Goal: Task Accomplishment & Management: Manage account settings

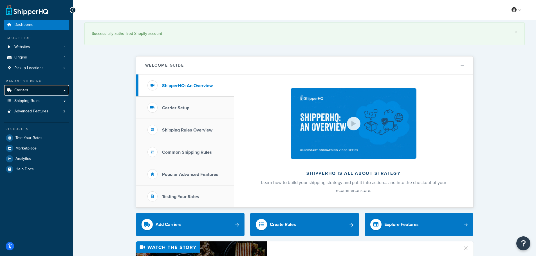
click at [39, 91] on link "Carriers" at bounding box center [36, 90] width 65 height 10
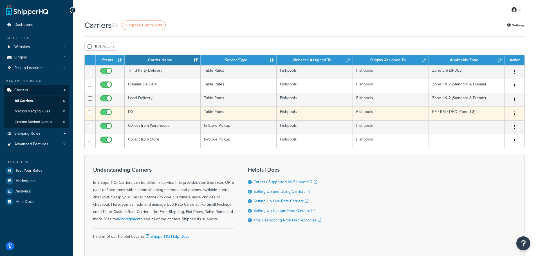
click at [176, 115] on td "DX" at bounding box center [163, 114] width 76 height 14
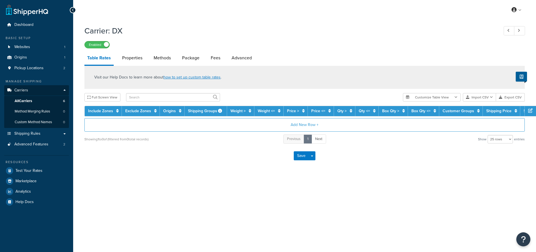
select select "25"
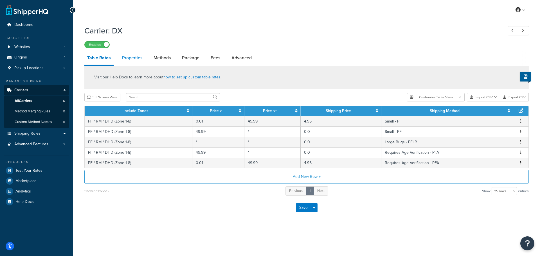
click at [129, 56] on link "Properties" at bounding box center [132, 57] width 26 height 13
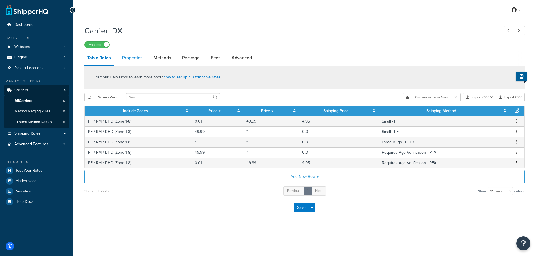
select select "HIGHEST"
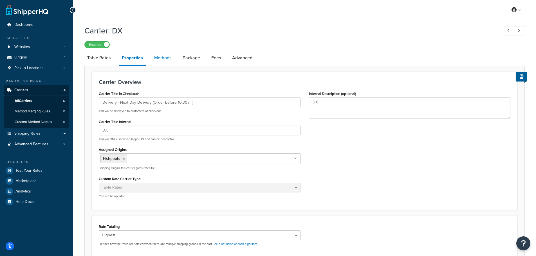
click at [161, 58] on link "Methods" at bounding box center [162, 57] width 23 height 13
select select "25"
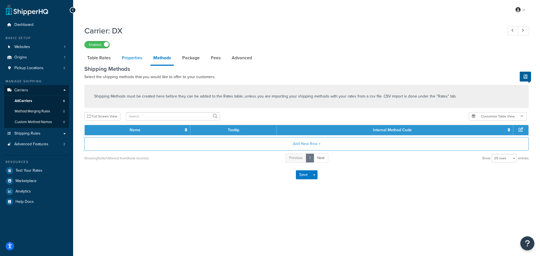
click at [140, 60] on link "Properties" at bounding box center [132, 57] width 26 height 13
select select "HIGHEST"
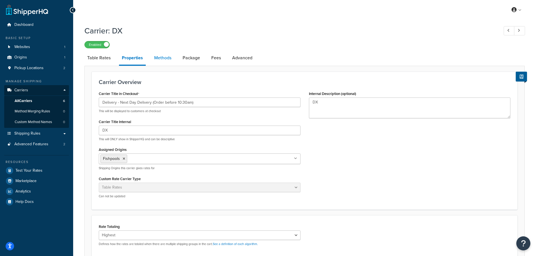
click at [164, 64] on link "Methods" at bounding box center [162, 57] width 23 height 13
select select "25"
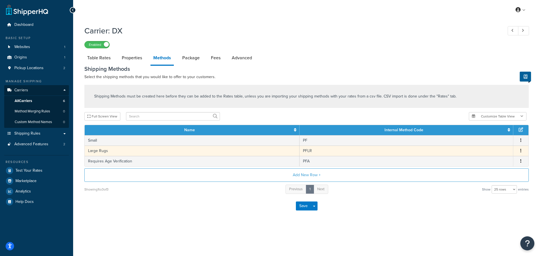
click at [519, 149] on button "button" at bounding box center [521, 151] width 4 height 6
click at [489, 147] on div "Edit" at bounding box center [492, 146] width 40 height 12
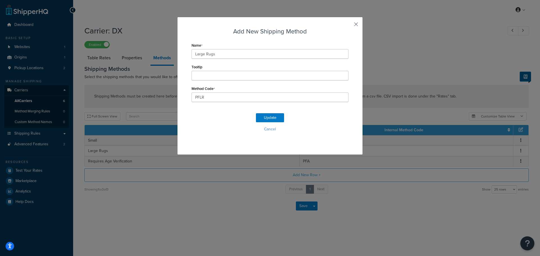
click at [348, 26] on button "button" at bounding box center [347, 26] width 1 height 1
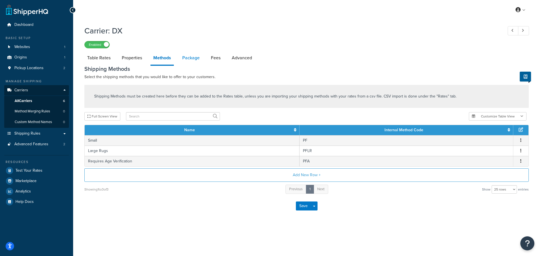
click at [190, 57] on link "Package" at bounding box center [190, 57] width 23 height 13
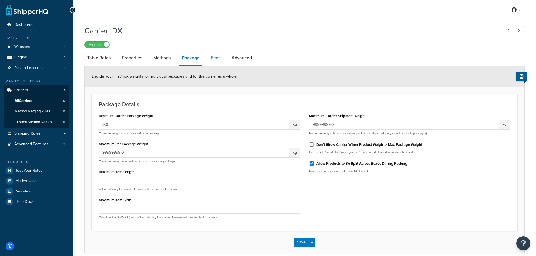
click at [218, 62] on link "Fees" at bounding box center [215, 57] width 15 height 13
select select "AFTER"
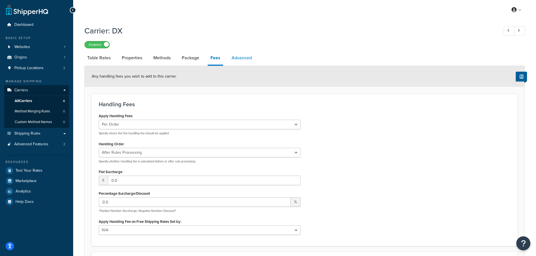
click at [245, 62] on link "Advanced" at bounding box center [242, 57] width 26 height 13
select select "false"
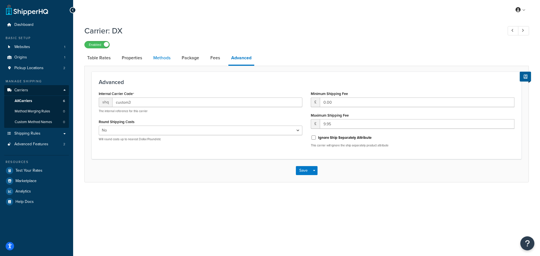
click at [157, 64] on link "Methods" at bounding box center [161, 57] width 23 height 13
select select "25"
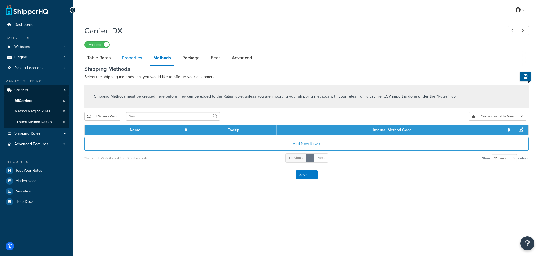
click at [134, 65] on link "Properties" at bounding box center [132, 57] width 26 height 13
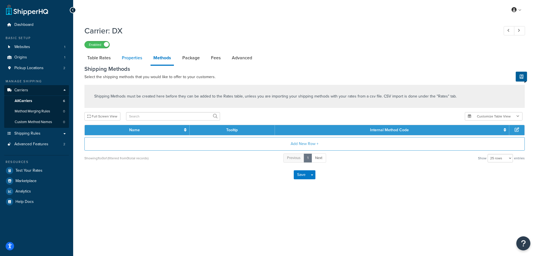
select select "HIGHEST"
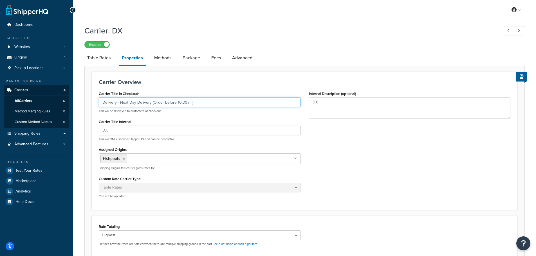
click at [129, 102] on input "Delivery - Next Day Delivery (Order before 10:30am)" at bounding box center [200, 103] width 202 height 10
drag, startPoint x: 214, startPoint y: 103, endPoint x: 165, endPoint y: 103, distance: 48.6
click at [165, 103] on input "Delivery - Next Working Day Delivery (Order before 10:30am)" at bounding box center [200, 103] width 202 height 10
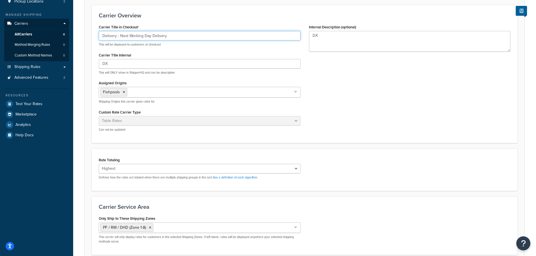
scroll to position [84, 0]
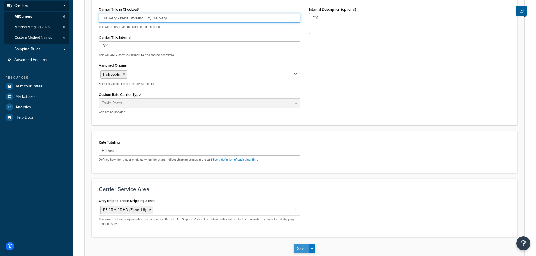
type input "Delivery - Next Working Day Delivery"
click at [299, 247] on button "Save" at bounding box center [301, 248] width 15 height 9
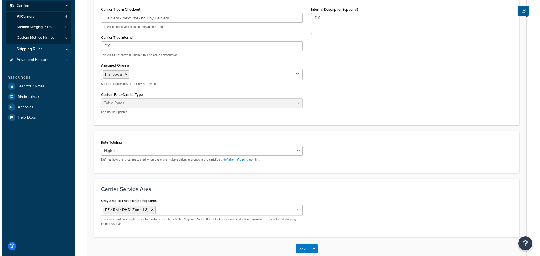
scroll to position [0, 0]
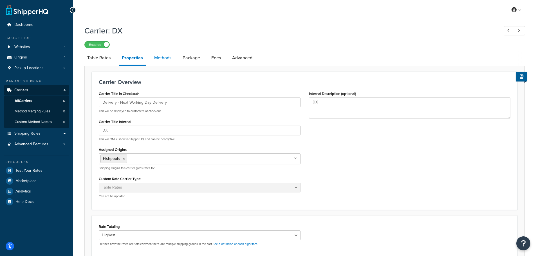
click at [163, 61] on link "Methods" at bounding box center [162, 57] width 23 height 13
select select "25"
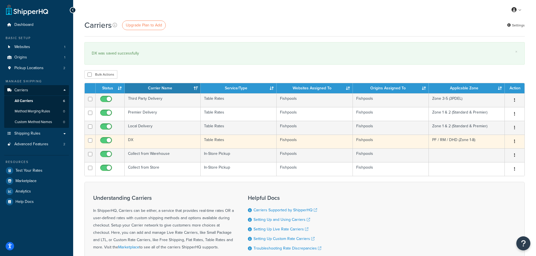
click at [148, 138] on td "DX" at bounding box center [163, 142] width 76 height 14
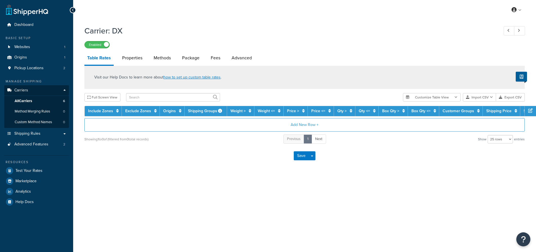
select select "25"
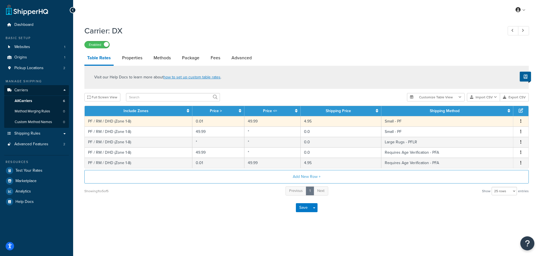
click at [521, 122] on button "button" at bounding box center [521, 121] width 4 height 6
click at [491, 111] on div "Edit" at bounding box center [492, 111] width 40 height 12
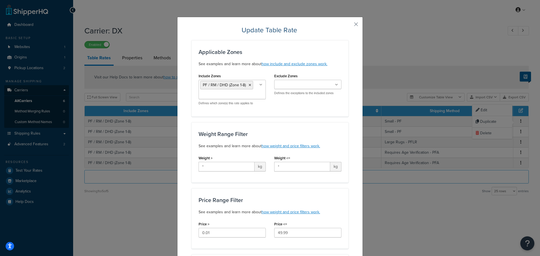
click at [395, 60] on div "Update Table Rate Applicable Zones See examples and learn more about how includ…" at bounding box center [270, 128] width 540 height 256
click at [348, 26] on button "button" at bounding box center [347, 26] width 1 height 1
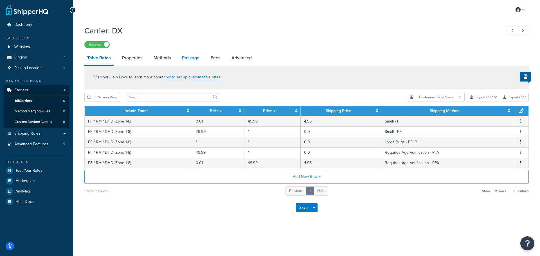
click at [189, 57] on link "Package" at bounding box center [190, 57] width 23 height 13
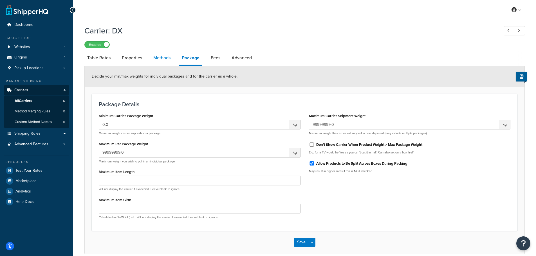
click at [170, 57] on link "Methods" at bounding box center [161, 57] width 23 height 13
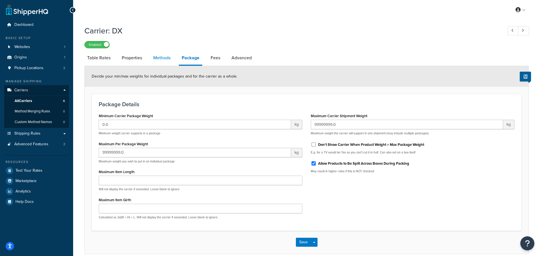
select select "25"
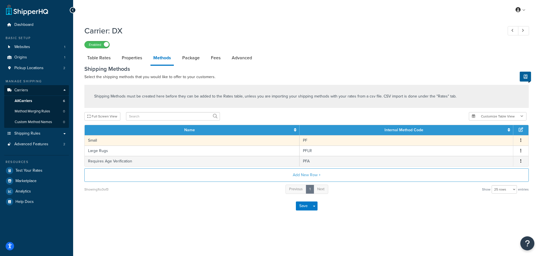
click at [519, 139] on button "button" at bounding box center [521, 141] width 4 height 6
click at [491, 133] on div "Edit" at bounding box center [492, 135] width 40 height 12
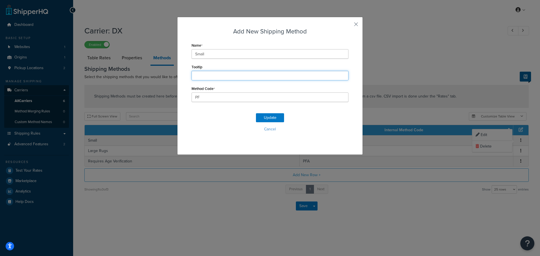
click at [213, 75] on input "Tooltip" at bounding box center [269, 76] width 157 height 10
paste input "(Order before 10:30am)"
type input "(Order before 10:30am)"
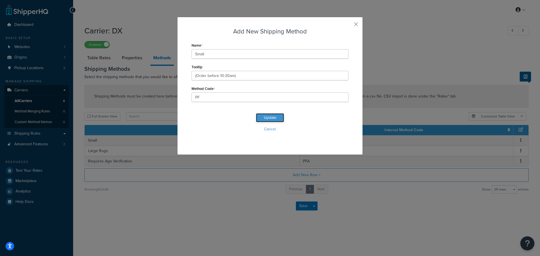
click at [267, 121] on button "Update" at bounding box center [270, 117] width 28 height 9
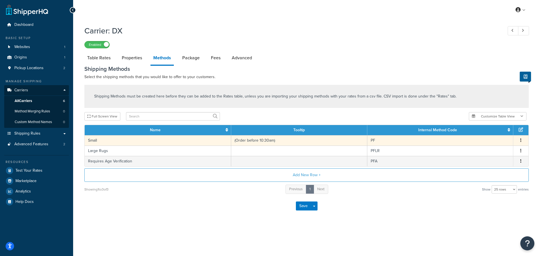
click at [520, 140] on icon "button" at bounding box center [520, 140] width 1 height 4
click at [484, 132] on div "Edit" at bounding box center [492, 135] width 40 height 12
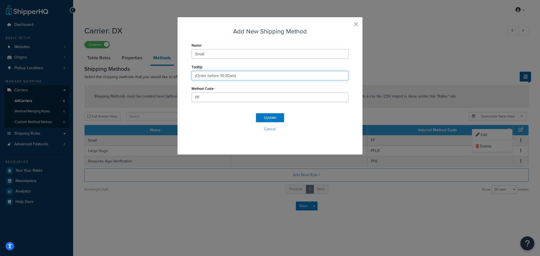
click at [238, 75] on input "(Order before 10:30am)" at bounding box center [269, 76] width 157 height 10
click at [237, 73] on input "Order before 10:30am" at bounding box center [269, 76] width 157 height 10
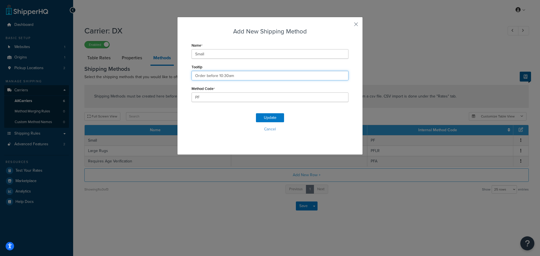
click at [260, 78] on input "Order before 10:30am" at bounding box center [269, 76] width 157 height 10
paste input "placed before 10.30am Mon–Thurs"
drag, startPoint x: 271, startPoint y: 76, endPoint x: 235, endPoint y: 77, distance: 36.3
click at [235, 77] on input "Order before 10:30am placed before 10.30am Mon–Thurs" at bounding box center [269, 76] width 157 height 10
click at [192, 75] on input "Order before 10:30am Mon–Thurs" at bounding box center [269, 76] width 157 height 10
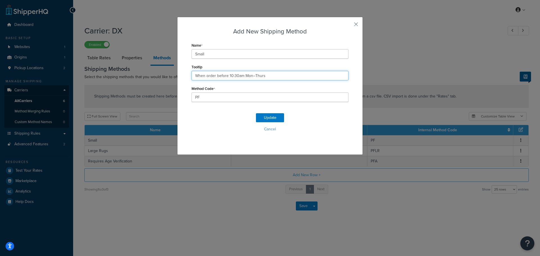
click at [213, 76] on input "When order before 10:30am Mon–Thurs" at bounding box center [269, 76] width 157 height 10
type input "When ordered before 10:30am Mon–Thurs"
drag, startPoint x: 270, startPoint y: 119, endPoint x: 271, endPoint y: 85, distance: 34.0
click at [271, 85] on form "Name Small Tooltip When ordered before 10:30am Mon–Thurs Method Code PF Update …" at bounding box center [269, 92] width 157 height 102
click at [266, 120] on button "Update" at bounding box center [270, 117] width 28 height 9
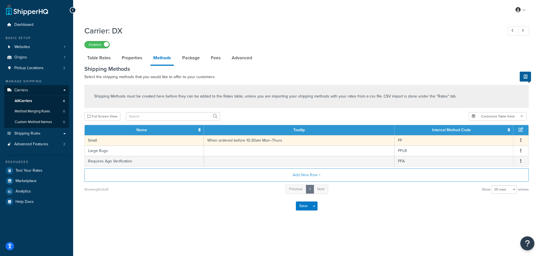
click at [299, 141] on td "When ordered before 10:30am Mon–Thurs" at bounding box center [299, 140] width 191 height 10
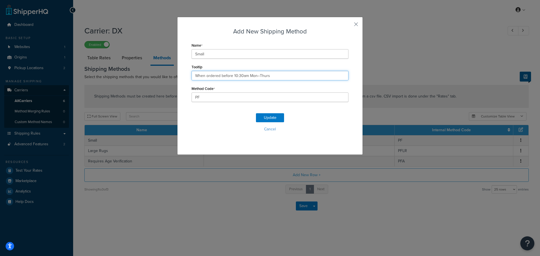
drag, startPoint x: 269, startPoint y: 74, endPoint x: 255, endPoint y: 76, distance: 13.7
click at [255, 76] on input "When ordered before 10:30am Mon–Thurs" at bounding box center [269, 76] width 157 height 10
type input "When ordered before 10:30am Monday to Thursday"
click at [266, 115] on button "Update" at bounding box center [270, 117] width 28 height 9
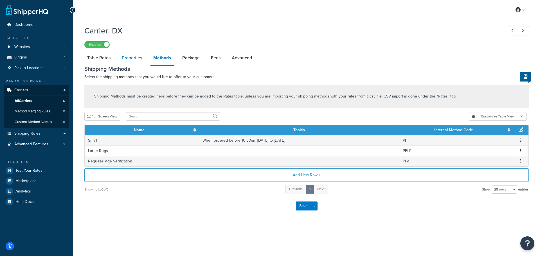
click at [133, 60] on link "Properties" at bounding box center [132, 57] width 26 height 13
select select "HIGHEST"
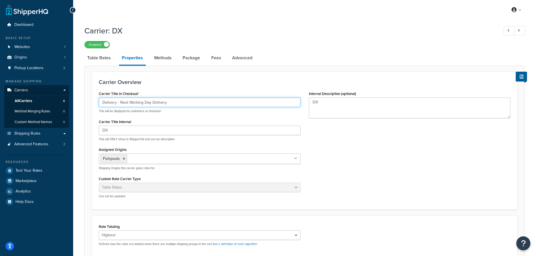
drag, startPoint x: 167, startPoint y: 102, endPoint x: 154, endPoint y: 103, distance: 13.6
click at [154, 103] on input "Delivery - Next Working Day Delivery" at bounding box center [200, 103] width 202 height 10
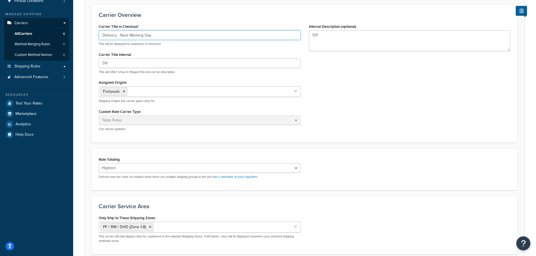
scroll to position [117, 0]
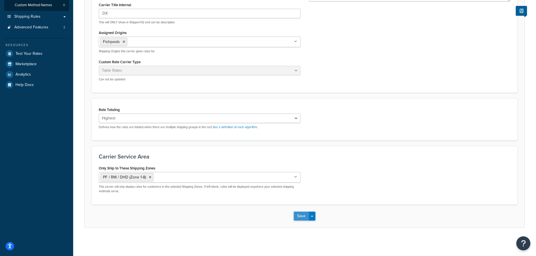
type input "Delivery - Next Working Day"
click at [305, 215] on button "Save" at bounding box center [301, 216] width 15 height 9
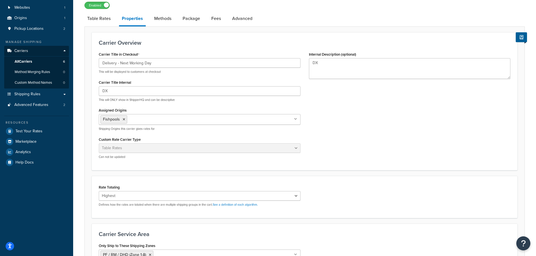
scroll to position [0, 0]
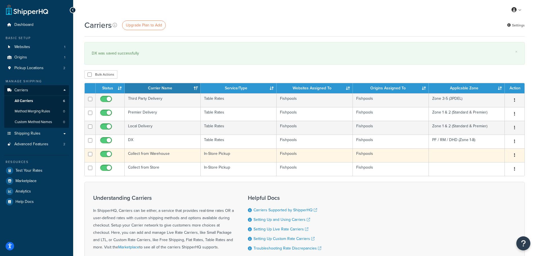
click at [165, 154] on td "Collect from Warehouse" at bounding box center [163, 155] width 76 height 14
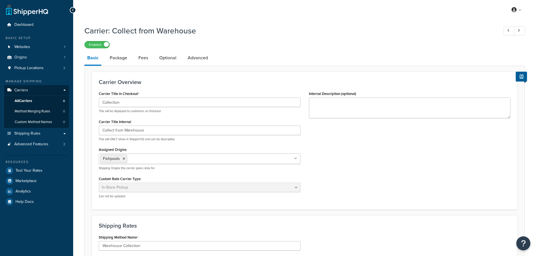
select select "pickup"
click at [121, 58] on link "Package" at bounding box center [118, 57] width 23 height 13
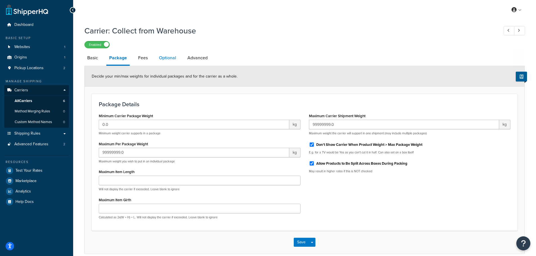
click at [163, 59] on link "Optional" at bounding box center [167, 57] width 23 height 13
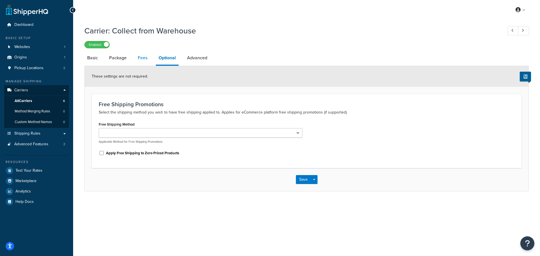
click at [137, 58] on link "Fees" at bounding box center [142, 57] width 15 height 13
select select "AFTER"
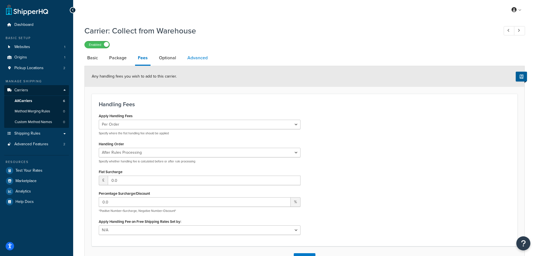
click at [188, 62] on link "Advanced" at bounding box center [197, 57] width 26 height 13
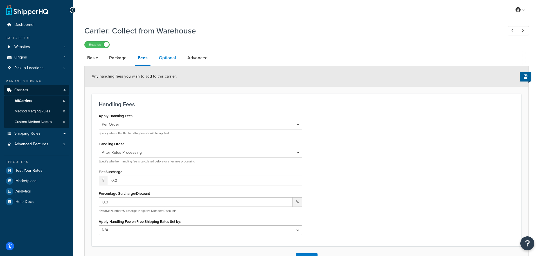
select select "false"
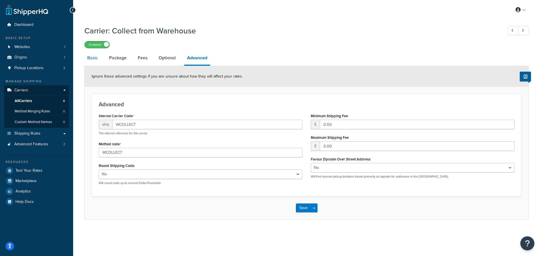
click at [93, 60] on link "Basic" at bounding box center [92, 57] width 16 height 13
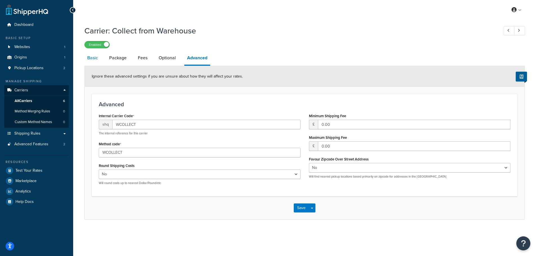
select select "pickup"
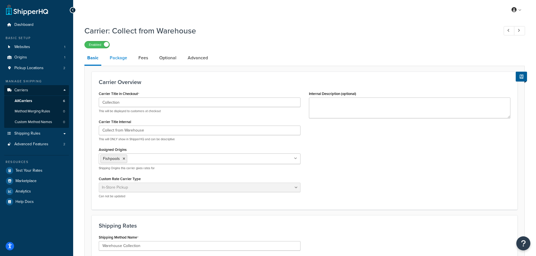
click at [118, 54] on link "Package" at bounding box center [118, 57] width 23 height 13
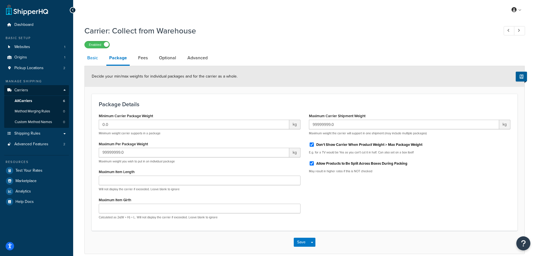
click at [93, 60] on link "Basic" at bounding box center [92, 57] width 16 height 13
select select "pickup"
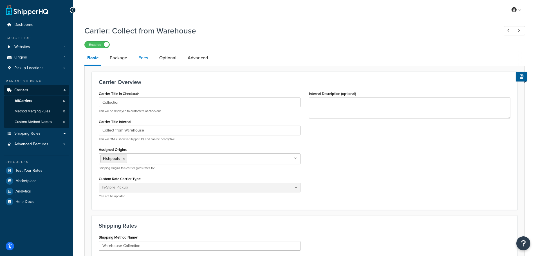
click at [140, 59] on link "Fees" at bounding box center [143, 57] width 15 height 13
select select "AFTER"
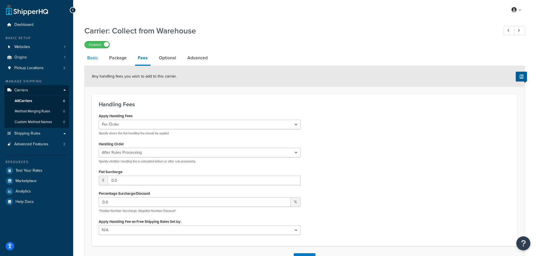
click at [96, 62] on link "Basic" at bounding box center [92, 57] width 16 height 13
select select "pickup"
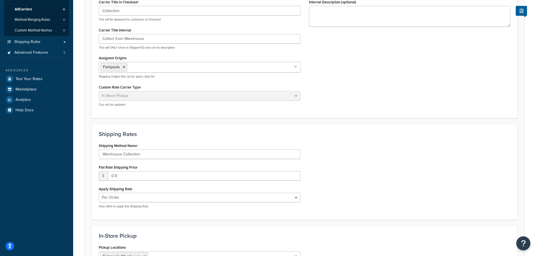
scroll to position [112, 0]
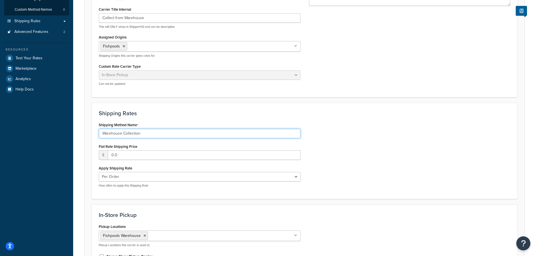
drag, startPoint x: 125, startPoint y: 134, endPoint x: 209, endPoint y: 133, distance: 83.8
click at [209, 133] on input "Warehouse Collection" at bounding box center [200, 134] width 202 height 10
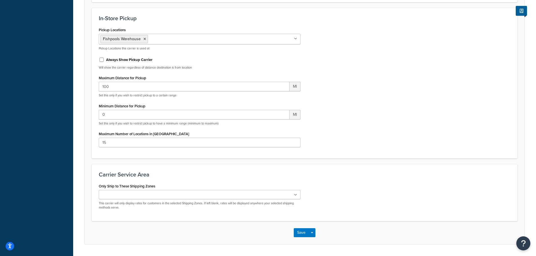
scroll to position [326, 0]
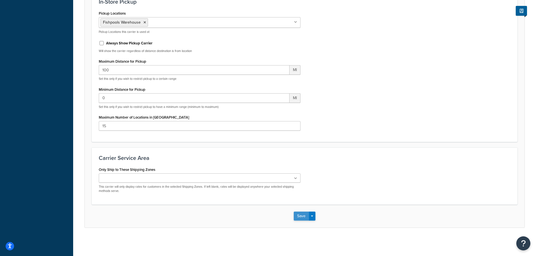
type input "Warehouse"
click at [295, 216] on button "Save" at bounding box center [301, 216] width 15 height 9
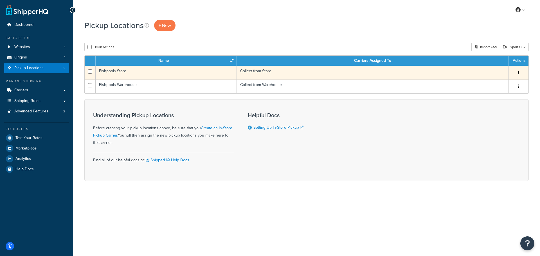
click at [197, 69] on td "Fishpools Store" at bounding box center [166, 73] width 141 height 14
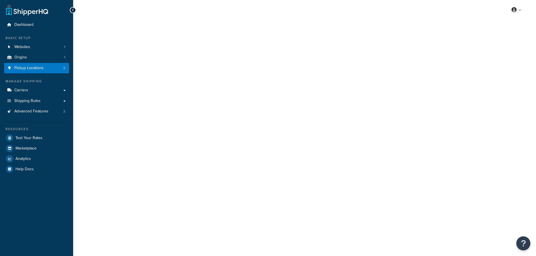
select select "1226"
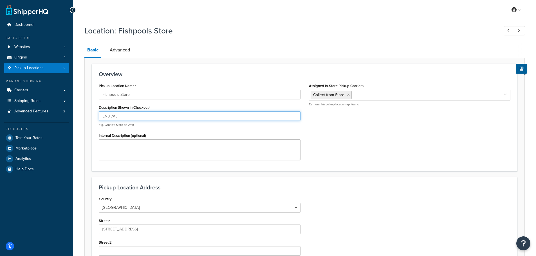
click at [148, 114] on input "EN8 7AL" at bounding box center [200, 116] width 202 height 10
click at [319, 145] on div "Pickup Location Name Fishpools Store Description Shown in Checkout EN8 7AL e.g.…" at bounding box center [304, 123] width 420 height 82
click at [53, 67] on link "Pickup Locations 2" at bounding box center [36, 68] width 65 height 10
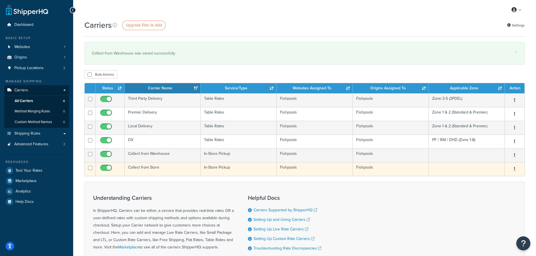
click at [166, 167] on td "Collect from Store" at bounding box center [163, 169] width 76 height 14
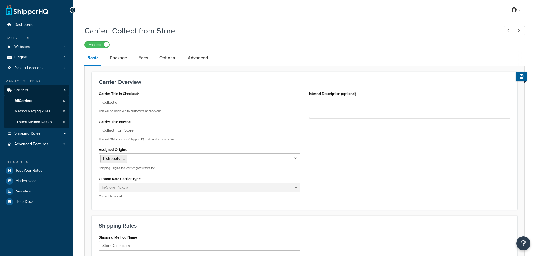
select select "pickup"
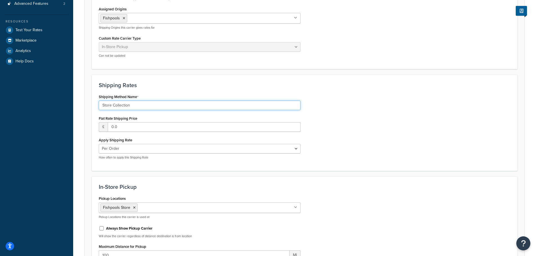
drag, startPoint x: 124, startPoint y: 105, endPoint x: 261, endPoint y: 105, distance: 136.9
click at [214, 105] on input "Store Collection" at bounding box center [200, 106] width 202 height 10
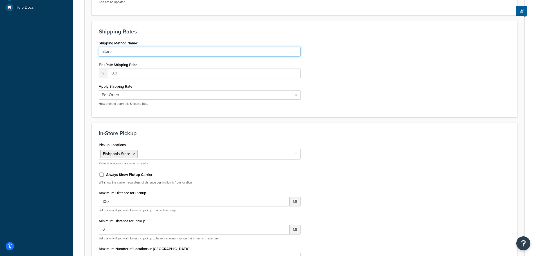
scroll to position [309, 0]
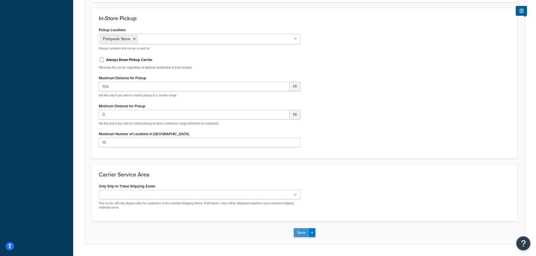
type input "Store"
click at [299, 235] on button "Save" at bounding box center [301, 232] width 15 height 9
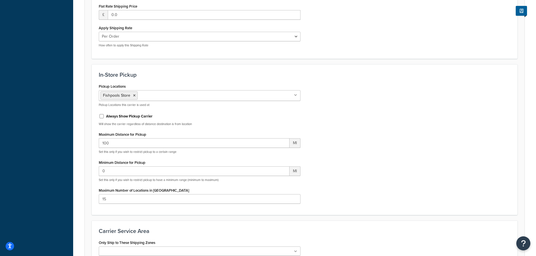
scroll to position [0, 0]
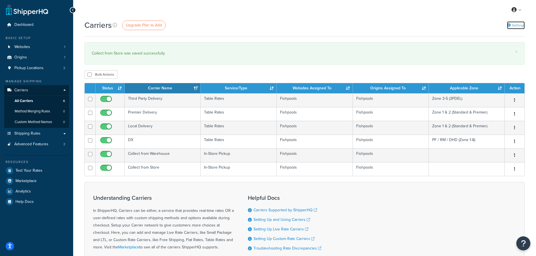
click at [519, 23] on link "Settings" at bounding box center [516, 25] width 18 height 8
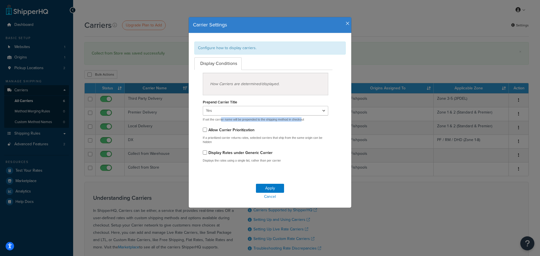
drag, startPoint x: 219, startPoint y: 119, endPoint x: 301, endPoint y: 120, distance: 82.1
click at [301, 120] on p "If set the carrier name will be prepended to the shipping method in checkout" at bounding box center [265, 120] width 125 height 4
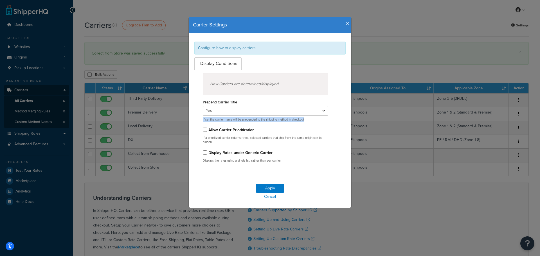
click at [271, 120] on p "If set the carrier name will be prepended to the shipping method in checkout" at bounding box center [265, 120] width 125 height 4
click at [287, 120] on p "If set the carrier name will be prepended to the shipping method in checkout" at bounding box center [265, 120] width 125 height 4
click at [233, 120] on p "If set the carrier name will be prepended to the shipping method in checkout" at bounding box center [265, 120] width 125 height 4
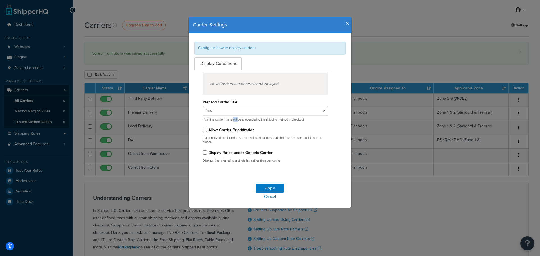
click at [233, 120] on p "If set the carrier name will be prepended to the shipping method in checkout" at bounding box center [265, 120] width 125 height 4
copy div "If set the carrier name will be prepended to the shipping method in checkout"
click at [148, 184] on div "Carrier Settings Configure how to display carriers. Display Conditions How Carr…" at bounding box center [270, 128] width 540 height 256
click at [346, 22] on icon "button" at bounding box center [348, 23] width 4 height 5
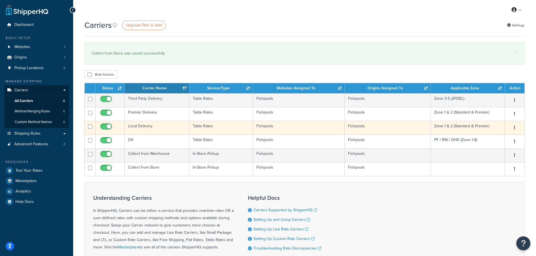
click at [152, 122] on td "Local Delivery" at bounding box center [157, 128] width 65 height 14
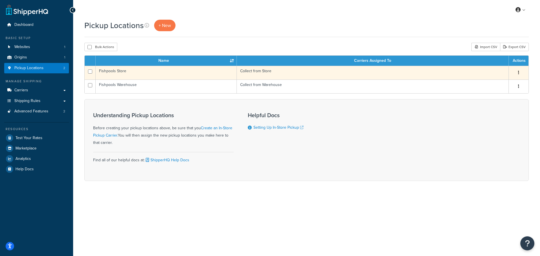
click at [516, 69] on button "button" at bounding box center [519, 72] width 8 height 9
click at [494, 82] on link "Edit" at bounding box center [500, 84] width 44 height 12
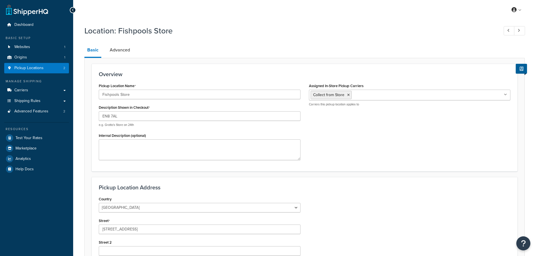
select select "1226"
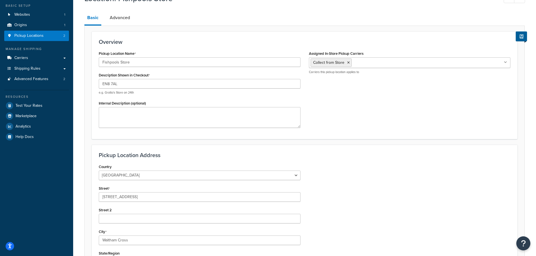
scroll to position [14, 0]
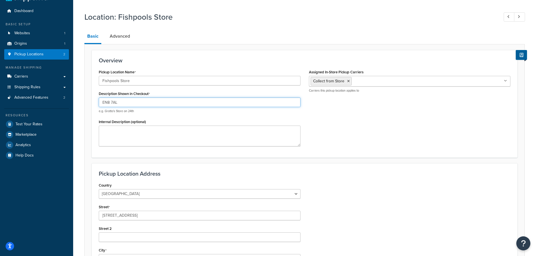
click at [123, 105] on input "EN8 7AL" at bounding box center [200, 103] width 202 height 10
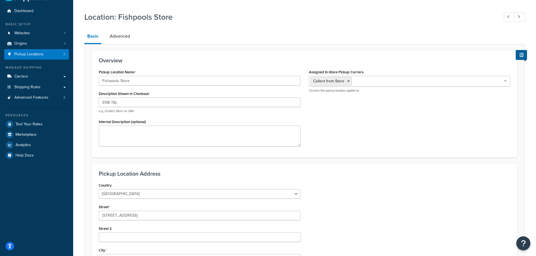
click at [347, 137] on div "Pickup Location Name Fishpools Store Description Shown in Checkout EN8 7AL e.g.…" at bounding box center [304, 109] width 420 height 82
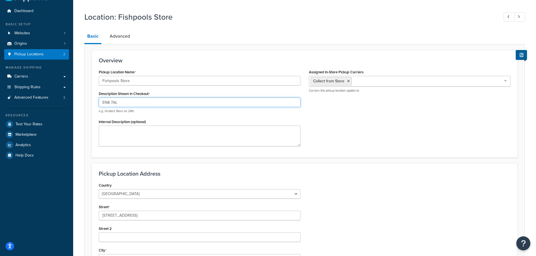
click at [143, 104] on input "EN8 7AL" at bounding box center [200, 103] width 202 height 10
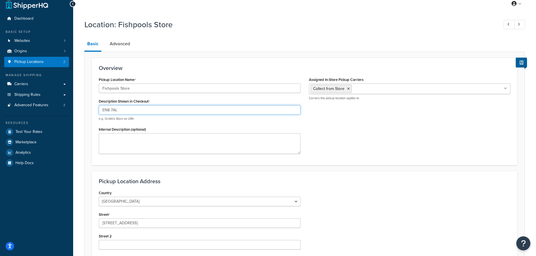
scroll to position [0, 0]
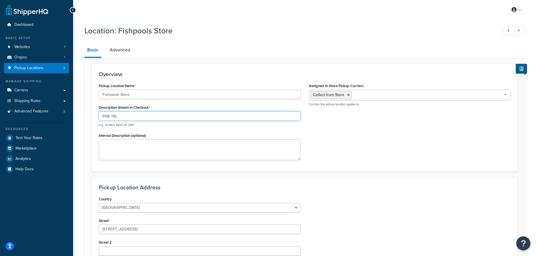
click at [152, 118] on input "EN8 7AL" at bounding box center [200, 116] width 202 height 10
type input "S"
click at [197, 120] on input "Fishpools Store" at bounding box center [200, 116] width 202 height 10
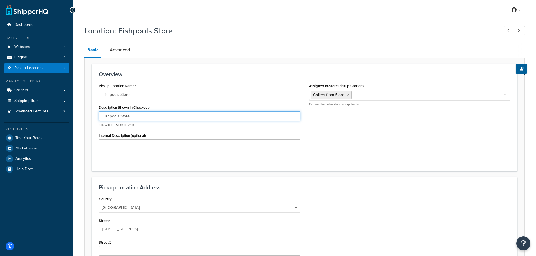
click at [197, 120] on input "Fishpools Store" at bounding box center [200, 116] width 202 height 10
click at [158, 118] on input "Fishpools Store" at bounding box center [200, 116] width 202 height 10
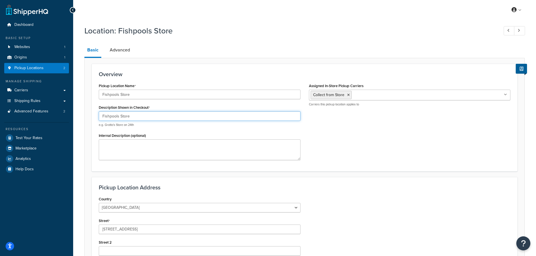
click at [121, 116] on input "Fishpools Store" at bounding box center [200, 116] width 202 height 10
click at [131, 116] on input "Fishpools Store" at bounding box center [200, 116] width 202 height 10
click at [145, 118] on input "Waltham Abbey Store" at bounding box center [200, 116] width 202 height 10
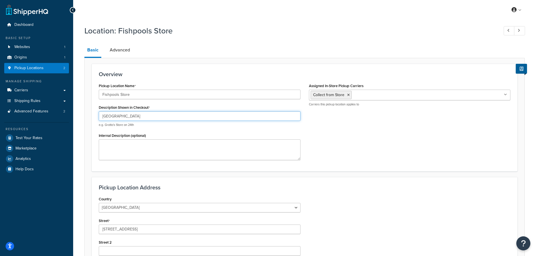
click at [145, 118] on input "Waltham Abbey Store" at bounding box center [200, 116] width 202 height 10
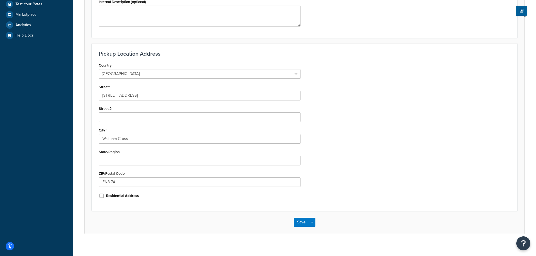
scroll to position [140, 0]
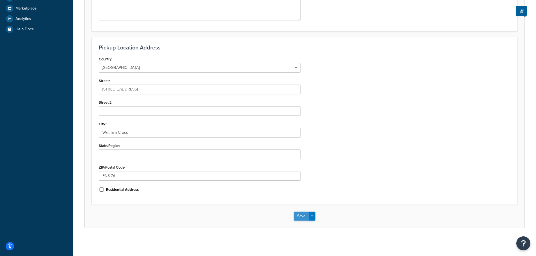
type input "Store"
click at [298, 218] on button "Save" at bounding box center [301, 216] width 15 height 9
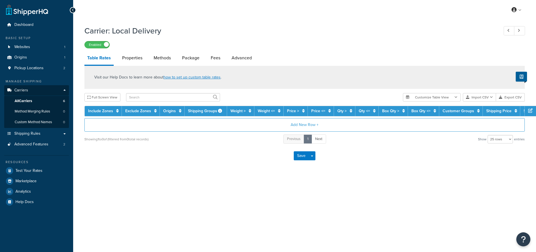
select select "25"
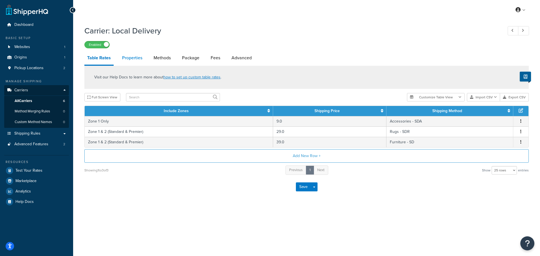
click at [128, 58] on link "Properties" at bounding box center [132, 57] width 26 height 13
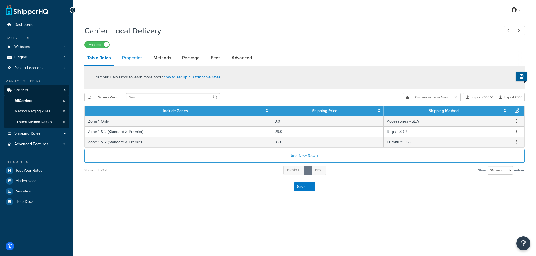
select select "HIGHEST"
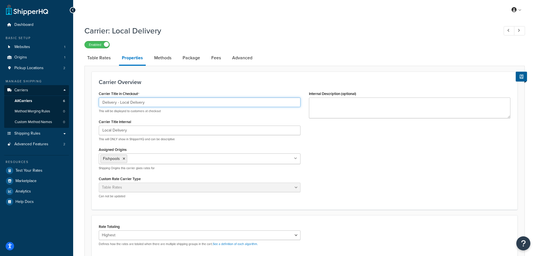
click at [142, 100] on input "Delivery - Local Delivery" at bounding box center [200, 103] width 202 height 10
click at [161, 103] on input "Delivery - Local Delivery" at bounding box center [200, 103] width 202 height 10
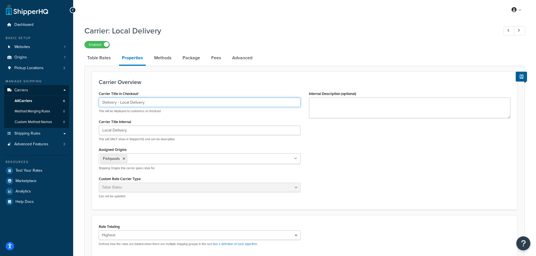
click at [161, 103] on input "Delivery - Local Delivery" at bounding box center [200, 103] width 202 height 10
click at [175, 102] on input "Delivery - Local Delivery" at bounding box center [200, 103] width 202 height 10
click at [188, 102] on input "Delivery - Local Delivery" at bounding box center [200, 103] width 202 height 10
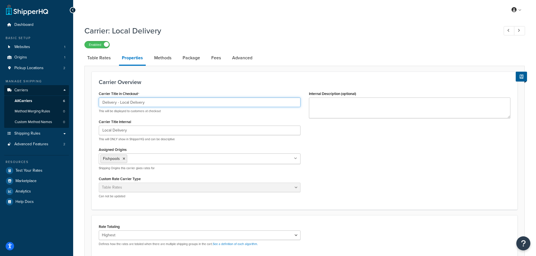
click at [188, 102] on input "Delivery - Local Delivery" at bounding box center [200, 103] width 202 height 10
click at [160, 102] on input "Delivery - Local Delivery" at bounding box center [200, 103] width 202 height 10
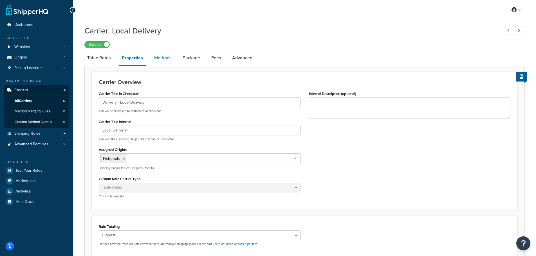
click at [165, 57] on link "Methods" at bounding box center [162, 57] width 23 height 13
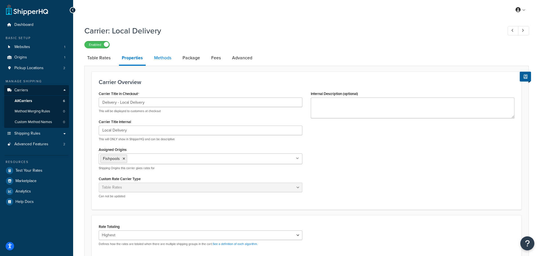
select select "25"
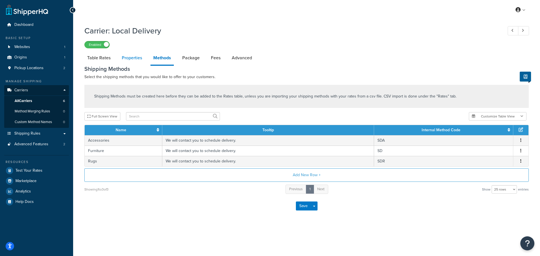
click at [140, 58] on link "Properties" at bounding box center [132, 57] width 26 height 13
select select "HIGHEST"
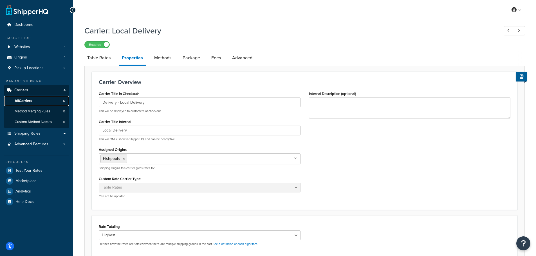
click at [36, 101] on link "All Carriers 6" at bounding box center [36, 101] width 65 height 10
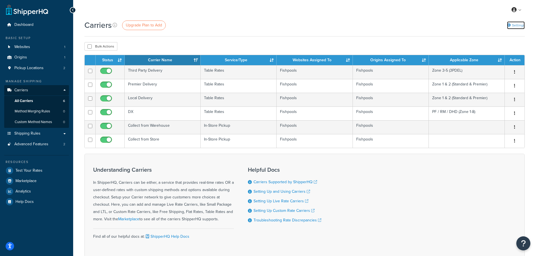
click at [511, 27] on link "Settings" at bounding box center [516, 25] width 18 height 8
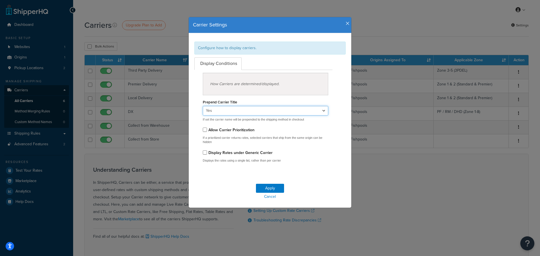
click at [242, 108] on select "Yes No" at bounding box center [265, 111] width 125 height 10
select select "false"
click at [203, 106] on select "Yes No" at bounding box center [265, 111] width 125 height 10
click at [272, 188] on button "Apply" at bounding box center [270, 188] width 28 height 9
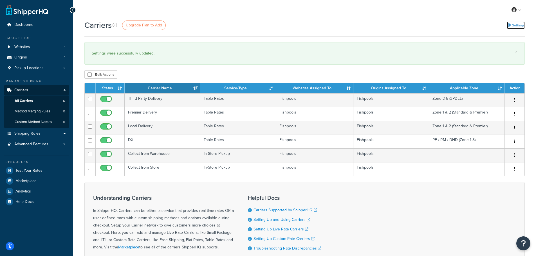
click at [520, 24] on link "Settings" at bounding box center [516, 25] width 18 height 8
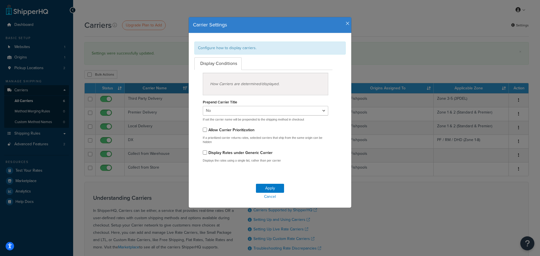
click at [346, 25] on icon "button" at bounding box center [348, 23] width 4 height 5
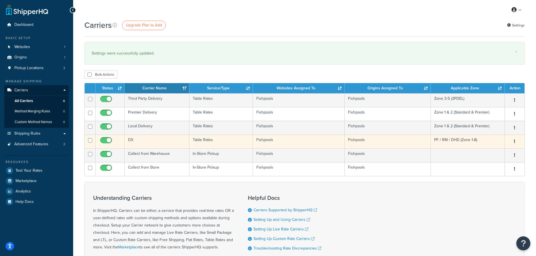
click at [154, 142] on td "DX" at bounding box center [157, 142] width 65 height 14
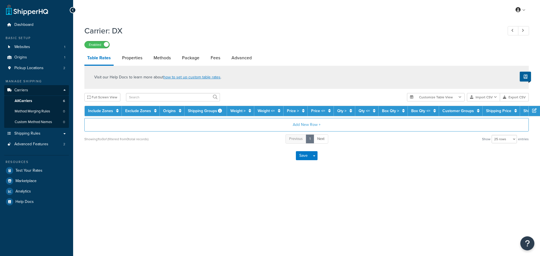
select select "25"
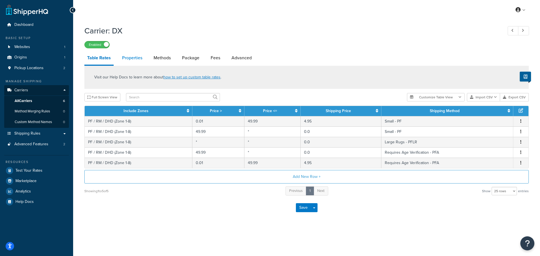
click at [135, 55] on link "Properties" at bounding box center [132, 57] width 26 height 13
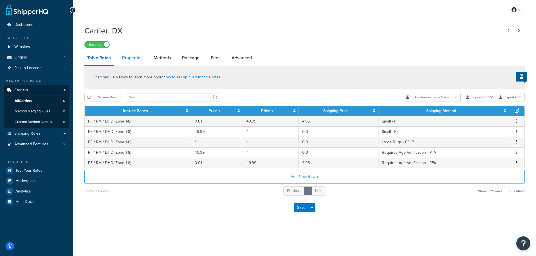
select select "HIGHEST"
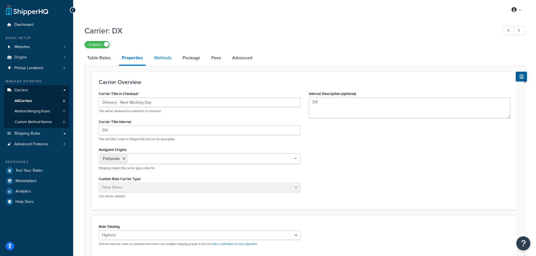
click at [157, 55] on link "Methods" at bounding box center [162, 57] width 23 height 13
select select "25"
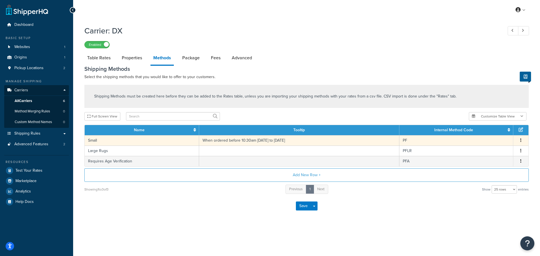
click at [521, 140] on icon "button" at bounding box center [520, 140] width 1 height 4
click at [492, 136] on div "Edit" at bounding box center [492, 135] width 40 height 12
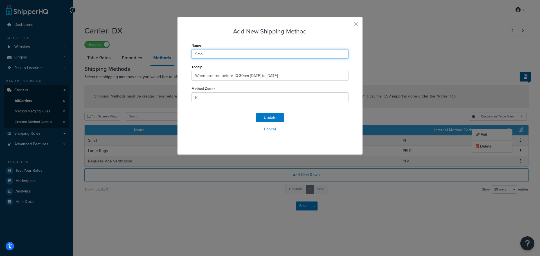
click at [225, 57] on input "Small" at bounding box center [269, 54] width 157 height 10
click at [225, 57] on input "Next Day Delivery" at bounding box center [269, 54] width 157 height 10
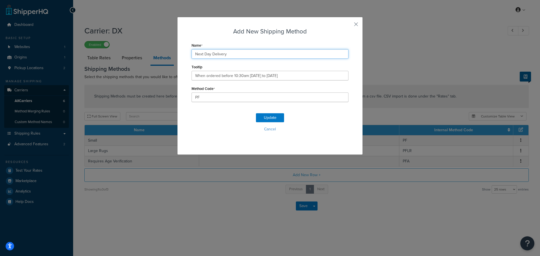
click at [225, 57] on input "Next Day Delivery" at bounding box center [269, 54] width 157 height 10
click at [228, 55] on input "Next Day Delivery" at bounding box center [269, 54] width 157 height 10
click at [203, 55] on input "Next Day Delivery" at bounding box center [269, 54] width 157 height 10
click at [255, 55] on input "Next Day Delivery" at bounding box center [269, 54] width 157 height 10
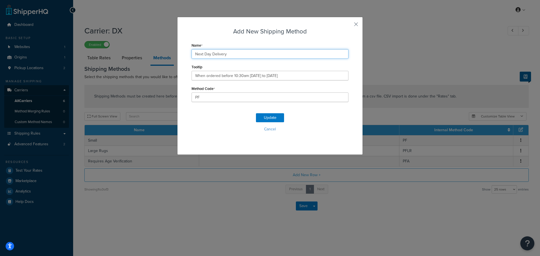
click at [255, 55] on input "Next Day Delivery" at bounding box center [269, 54] width 157 height 10
click at [259, 55] on input "Next Day Delivery" at bounding box center [269, 54] width 157 height 10
drag, startPoint x: 232, startPoint y: 49, endPoint x: 231, endPoint y: 52, distance: 3.9
click at [232, 48] on div "Name Next Day Delivery" at bounding box center [269, 49] width 157 height 17
click at [230, 52] on input "Next Day Delivery" at bounding box center [269, 54] width 157 height 10
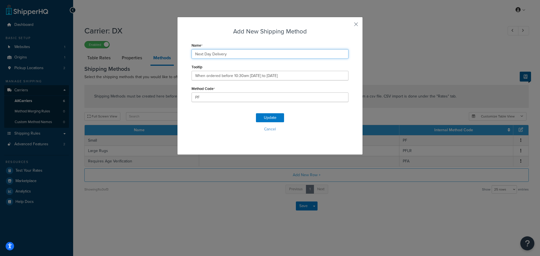
click at [230, 52] on input "Next Day Delivery" at bounding box center [269, 54] width 157 height 10
click at [250, 55] on input "Next Day Delivery" at bounding box center [269, 54] width 157 height 10
click at [250, 55] on input "Next Day Delivery - Small" at bounding box center [269, 54] width 157 height 10
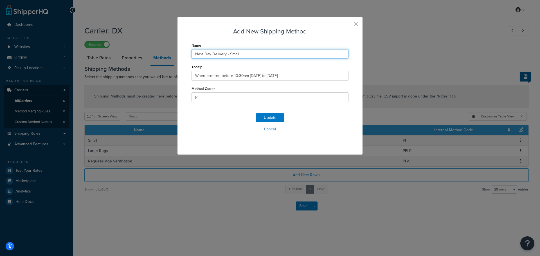
click at [250, 55] on input "Next Day Delivery - Small" at bounding box center [269, 54] width 157 height 10
click at [261, 53] on input "Next Day Delivery - Small" at bounding box center [269, 54] width 157 height 10
click at [268, 53] on input "Next Day Delivery - Small" at bounding box center [269, 54] width 157 height 10
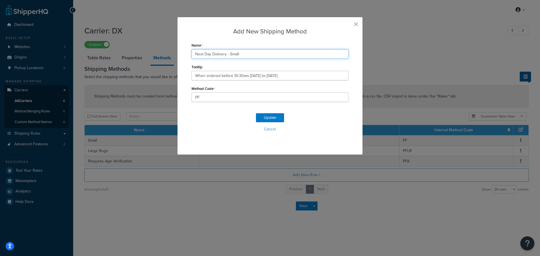
click at [268, 53] on input "Next Day Delivery - Small" at bounding box center [269, 54] width 157 height 10
click at [285, 55] on input "Next Day Delivery - Small" at bounding box center [269, 54] width 157 height 10
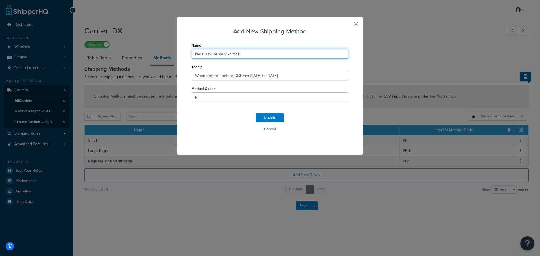
click at [274, 56] on input "Next Day Delivery - Small" at bounding box center [269, 54] width 157 height 10
click at [279, 55] on input "Next Day Delivery - Small" at bounding box center [269, 54] width 157 height 10
click at [253, 47] on div "Name Next Day Delivery - Small" at bounding box center [269, 49] width 157 height 17
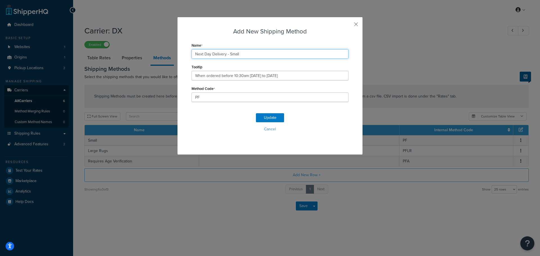
click at [253, 50] on input "Next Day Delivery - Small" at bounding box center [269, 54] width 157 height 10
click at [252, 55] on input "Next Day Delivery - Small" at bounding box center [269, 54] width 157 height 10
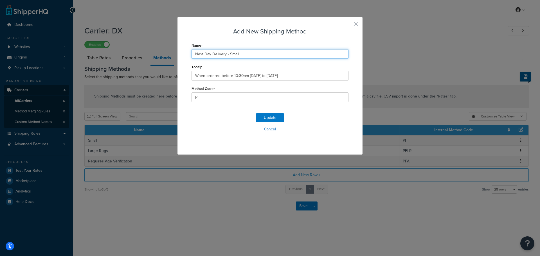
click at [252, 55] on input "Next Day Delivery - Small" at bounding box center [269, 54] width 157 height 10
click at [229, 52] on input "Next Day Delivery - Small" at bounding box center [269, 54] width 157 height 10
click at [224, 56] on input "Next Day Delivery - Small" at bounding box center [269, 54] width 157 height 10
click at [254, 55] on input "Next Day Delivery (Small" at bounding box center [269, 54] width 157 height 10
type input "Next Day Delivery (Small Order)"
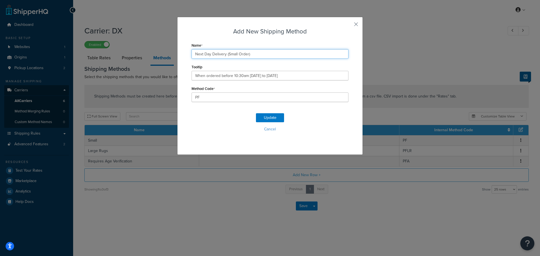
click at [254, 57] on input "Next Day Delivery (Small Order)" at bounding box center [269, 54] width 157 height 10
click at [348, 26] on button "button" at bounding box center [347, 26] width 1 height 1
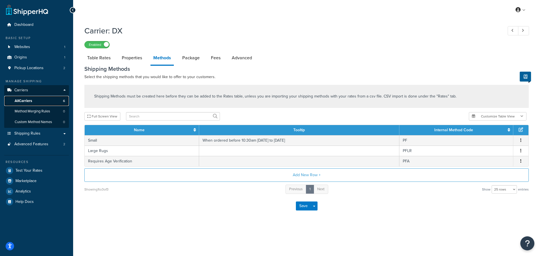
click at [37, 101] on link "All Carriers 6" at bounding box center [36, 101] width 65 height 10
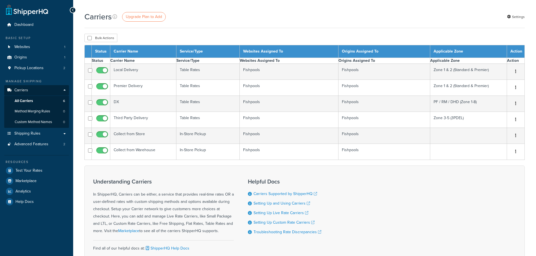
click at [511, 11] on div at bounding box center [304, 5] width 463 height 11
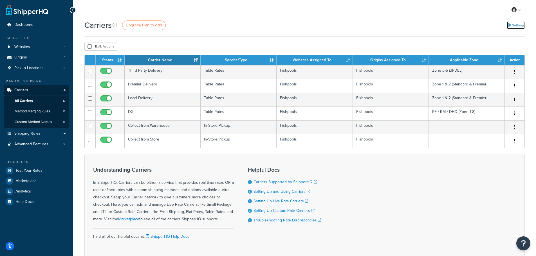
click at [510, 26] on icon at bounding box center [509, 25] width 4 height 4
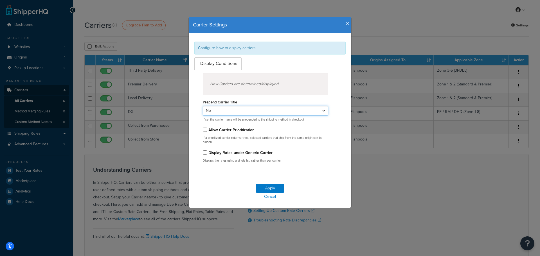
click at [214, 111] on select "Yes No" at bounding box center [265, 111] width 125 height 10
select select "true"
click at [203, 106] on select "Yes No" at bounding box center [265, 111] width 125 height 10
click at [265, 190] on button "Apply" at bounding box center [270, 188] width 28 height 9
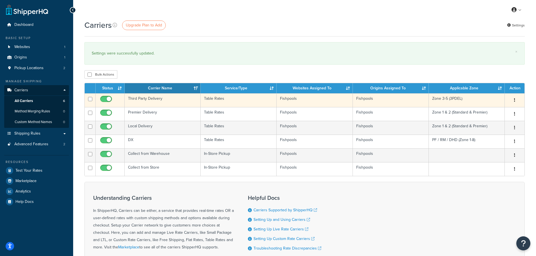
click at [515, 99] on icon "button" at bounding box center [514, 100] width 1 height 4
click at [494, 107] on link "Edit" at bounding box center [491, 112] width 44 height 12
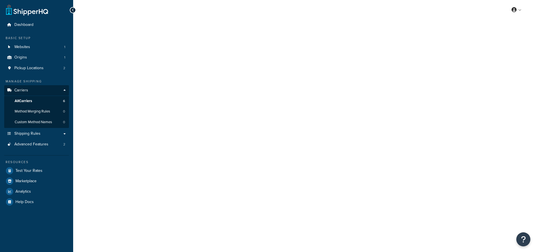
select select "25"
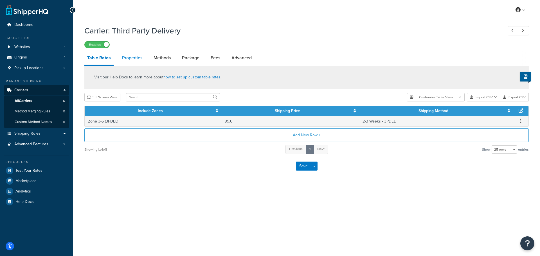
click at [136, 60] on link "Properties" at bounding box center [132, 57] width 26 height 13
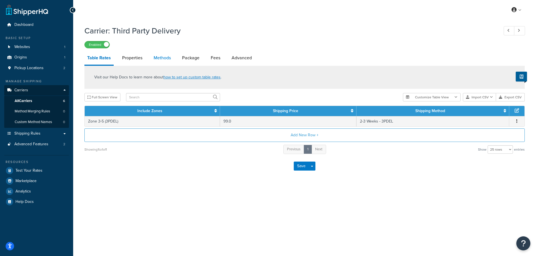
select select "HIGHEST"
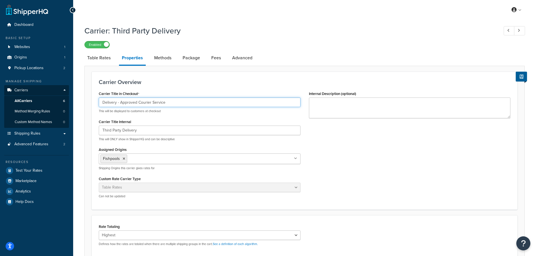
click at [168, 105] on input "Delivery - Approved Courier Service" at bounding box center [200, 103] width 202 height 10
click at [187, 104] on input "Delivery - Approved Courier Service" at bounding box center [200, 103] width 202 height 10
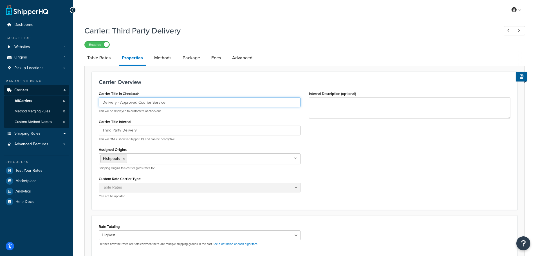
click at [187, 104] on input "Delivery - Approved Courier Service" at bounding box center [200, 103] width 202 height 10
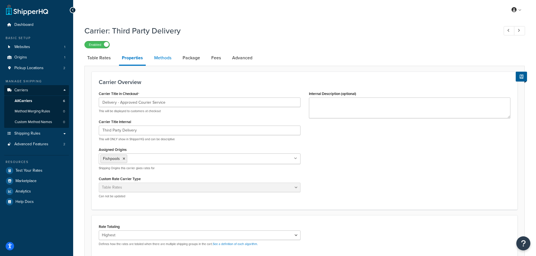
click at [162, 53] on link "Methods" at bounding box center [162, 57] width 23 height 13
select select "25"
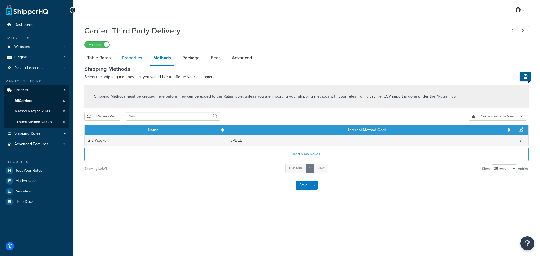
click at [136, 58] on link "Properties" at bounding box center [132, 57] width 26 height 13
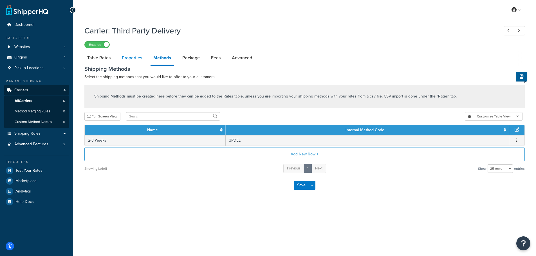
select select "HIGHEST"
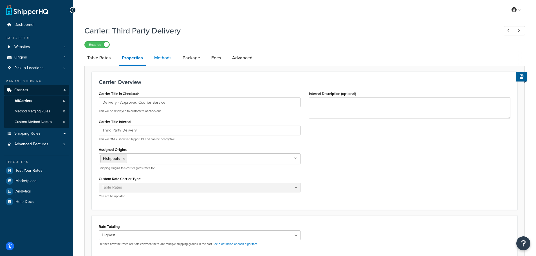
click at [168, 62] on link "Methods" at bounding box center [162, 57] width 23 height 13
select select "25"
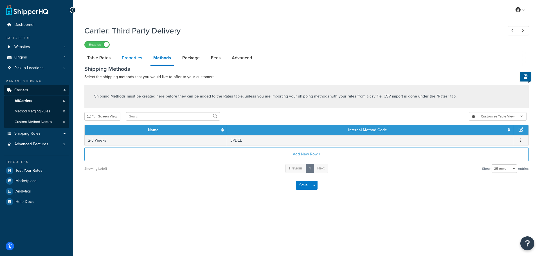
click at [141, 57] on link "Properties" at bounding box center [132, 57] width 26 height 13
select select "HIGHEST"
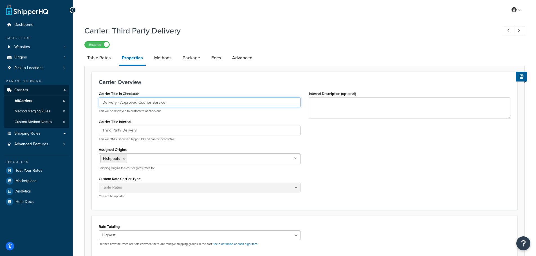
click at [170, 102] on input "Delivery - Approved Courier Service" at bounding box center [200, 103] width 202 height 10
click at [188, 105] on input "Delivery - Approved Courier Service" at bounding box center [200, 103] width 202 height 10
drag, startPoint x: 196, startPoint y: 104, endPoint x: 120, endPoint y: 104, distance: 75.4
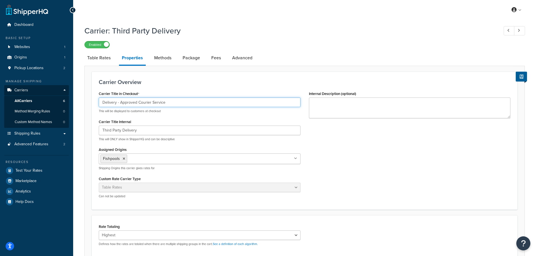
click at [120, 104] on input "Delivery - Approved Courier Service" at bounding box center [200, 103] width 202 height 10
click at [175, 102] on input "Delivery - Approved Courier Service" at bounding box center [200, 103] width 202 height 10
click at [186, 104] on input "Delivery - Approved Courier Service" at bounding box center [200, 103] width 202 height 10
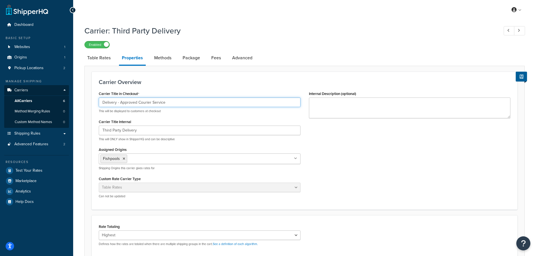
click at [186, 104] on input "Delivery - Approved Courier Service" at bounding box center [200, 103] width 202 height 10
click at [198, 103] on input "Delivery - Approved Courier Service" at bounding box center [200, 103] width 202 height 10
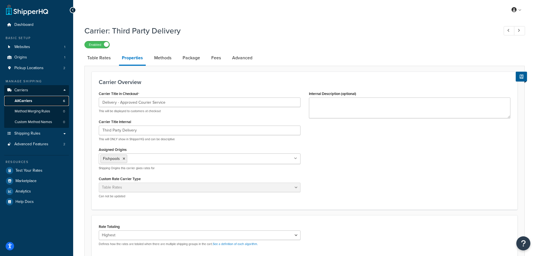
click at [33, 103] on link "All Carriers 6" at bounding box center [36, 101] width 65 height 10
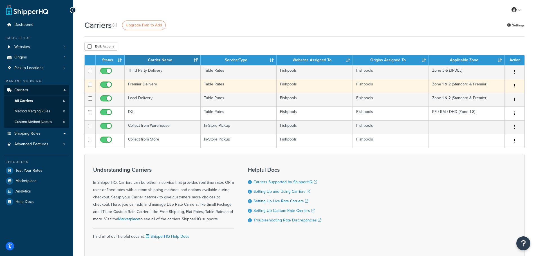
click at [173, 84] on td "Premier Delivery" at bounding box center [163, 86] width 76 height 14
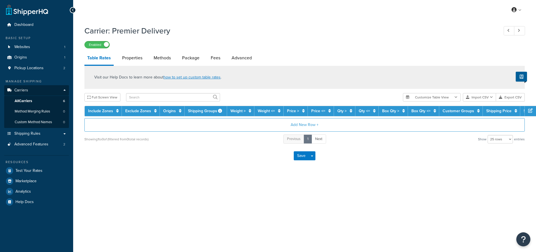
select select "25"
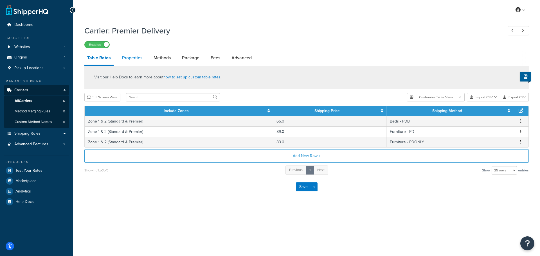
click at [138, 56] on link "Properties" at bounding box center [132, 57] width 26 height 13
select select "HIGHEST"
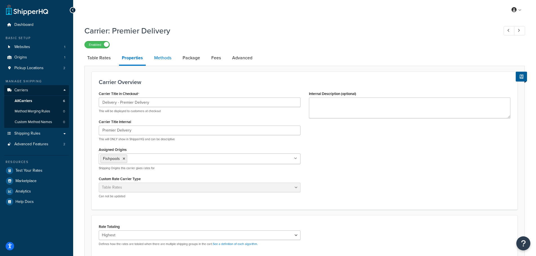
click at [160, 60] on link "Methods" at bounding box center [162, 57] width 23 height 13
select select "25"
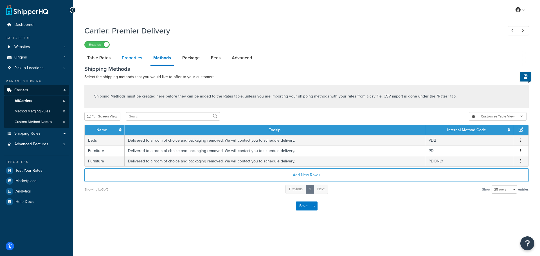
click at [136, 58] on link "Properties" at bounding box center [132, 57] width 26 height 13
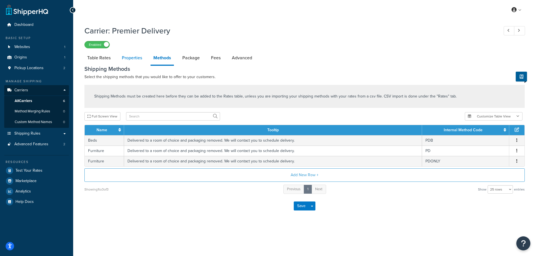
select select "HIGHEST"
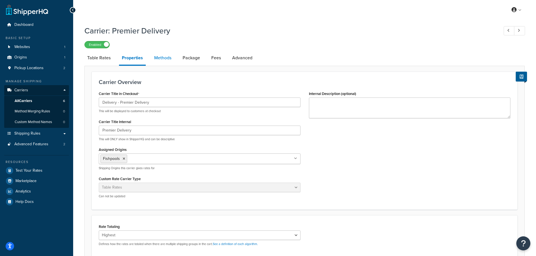
click at [156, 56] on link "Methods" at bounding box center [162, 57] width 23 height 13
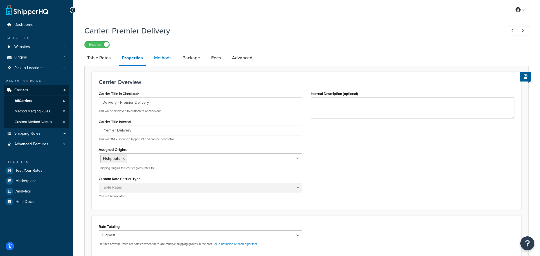
select select "25"
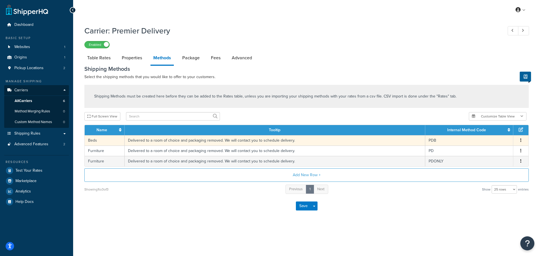
click at [521, 141] on button "button" at bounding box center [521, 141] width 4 height 6
click at [488, 135] on div "Edit" at bounding box center [492, 135] width 40 height 12
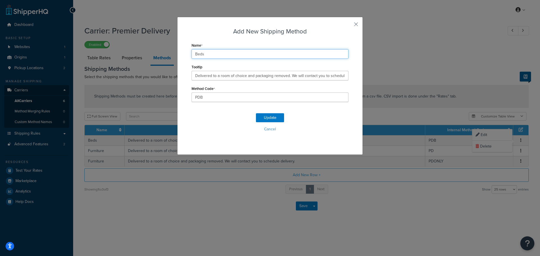
click at [219, 53] on input "Beds" at bounding box center [269, 54] width 157 height 10
click at [195, 53] on input "Beds" at bounding box center [269, 54] width 157 height 10
click at [194, 54] on input "Beds" at bounding box center [269, 54] width 157 height 10
click at [192, 53] on input "Premier Delivery Beds" at bounding box center [269, 54] width 157 height 10
drag, startPoint x: 251, startPoint y: 56, endPoint x: 231, endPoint y: 57, distance: 20.3
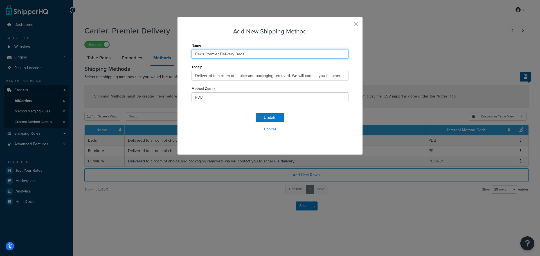
click at [231, 57] on input "Beds Premier Delivery Beds" at bounding box center [269, 54] width 157 height 10
click at [251, 56] on input "Beds Premier Delivery" at bounding box center [269, 54] width 157 height 10
click at [266, 55] on input "Beds Premier Delivery" at bounding box center [269, 54] width 157 height 10
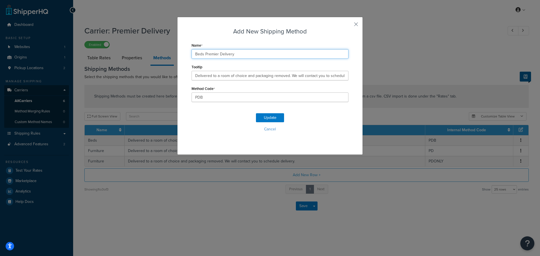
click at [266, 55] on input "Beds Premier Delivery" at bounding box center [269, 54] width 157 height 10
click at [275, 53] on input "Beds Premier Delivery" at bounding box center [269, 54] width 157 height 10
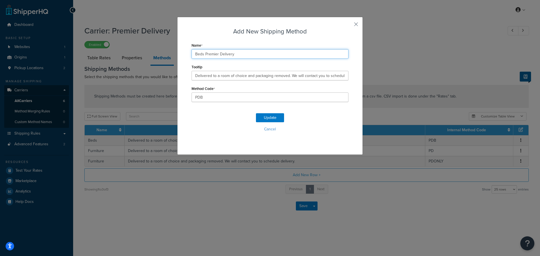
click at [291, 55] on input "Beds Premier Delivery" at bounding box center [269, 54] width 157 height 10
type input "Beds Premier Delivery"
click at [348, 26] on button "button" at bounding box center [347, 26] width 1 height 1
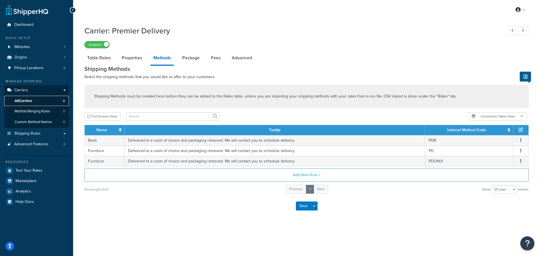
click at [31, 100] on span "All Carriers" at bounding box center [23, 101] width 17 height 5
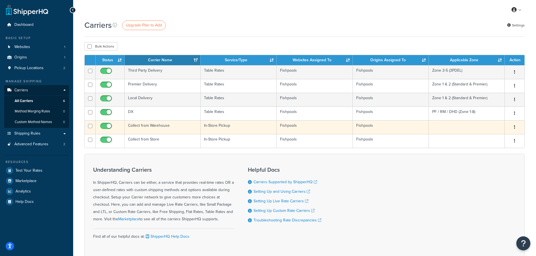
click at [174, 130] on td "Collect from Warehouse" at bounding box center [163, 127] width 76 height 14
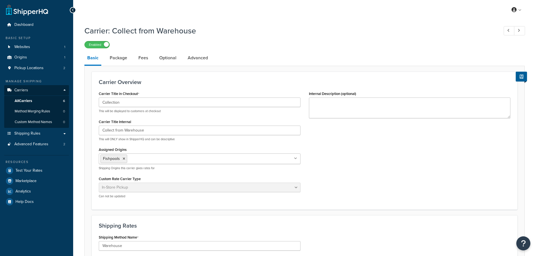
select select "pickup"
click at [119, 62] on link "Package" at bounding box center [118, 57] width 23 height 13
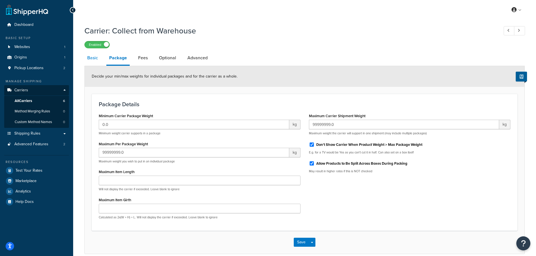
click at [99, 56] on link "Basic" at bounding box center [92, 57] width 16 height 13
select select "pickup"
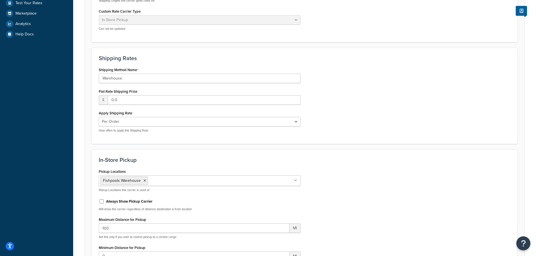
scroll to position [169, 0]
click at [145, 81] on input "Warehouse" at bounding box center [200, 78] width 202 height 10
click at [148, 75] on input "Warehouse" at bounding box center [200, 78] width 202 height 10
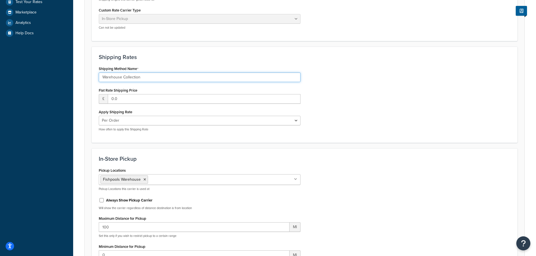
click at [144, 75] on input "Warehouse Collection" at bounding box center [200, 78] width 202 height 10
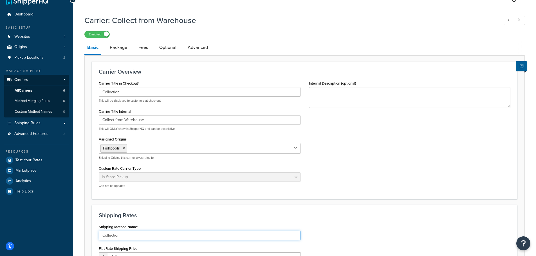
scroll to position [0, 0]
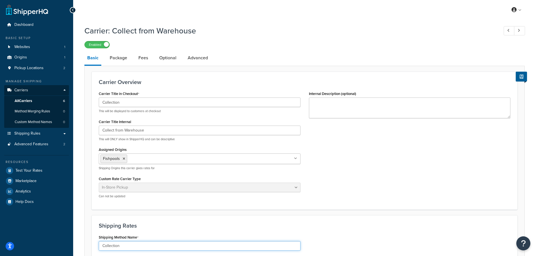
type input "Collection"
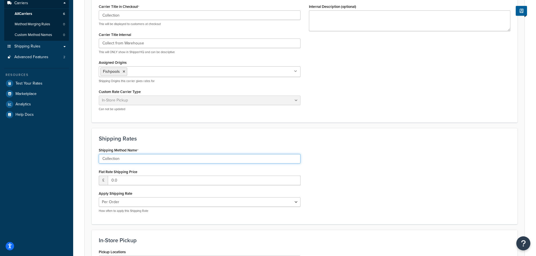
scroll to position [28, 0]
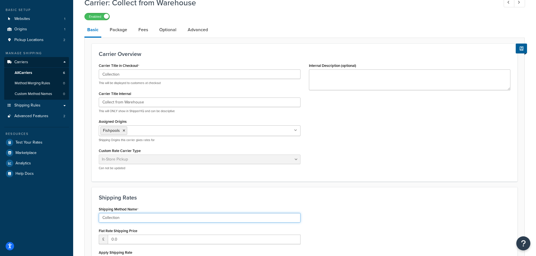
click at [128, 215] on input "Collection" at bounding box center [200, 218] width 202 height 10
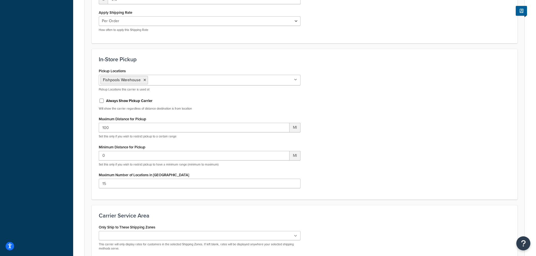
scroll to position [326, 0]
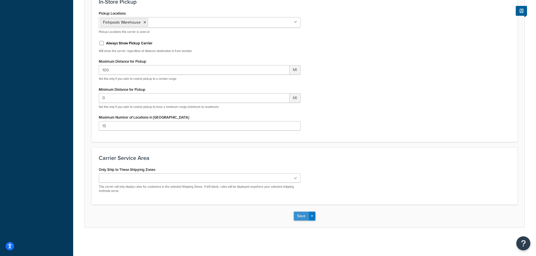
click at [303, 218] on button "Save" at bounding box center [301, 216] width 15 height 9
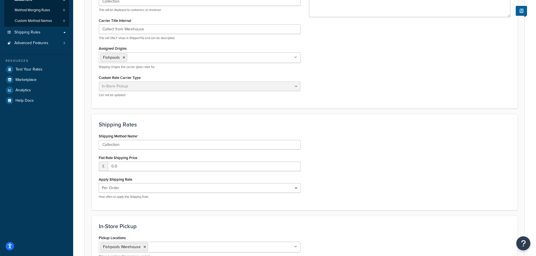
scroll to position [0, 0]
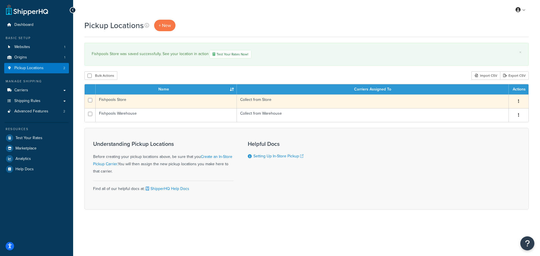
click at [283, 102] on td "Collect from Store" at bounding box center [373, 101] width 272 height 14
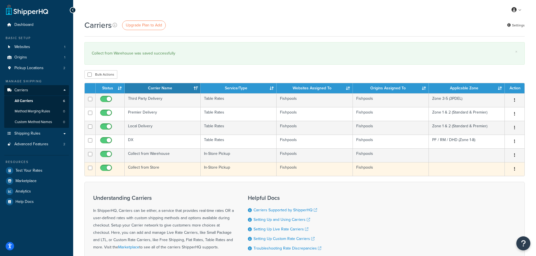
click at [151, 169] on td "Collect from Store" at bounding box center [163, 169] width 76 height 14
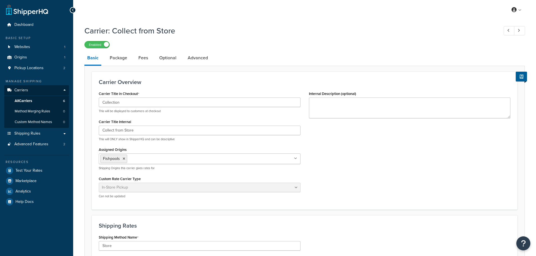
select select "pickup"
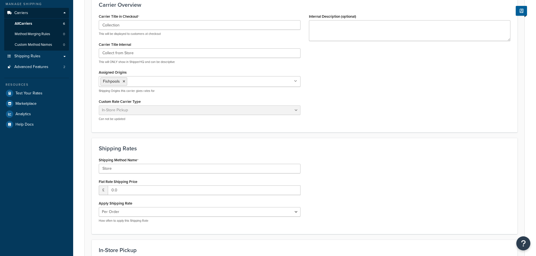
scroll to position [84, 0]
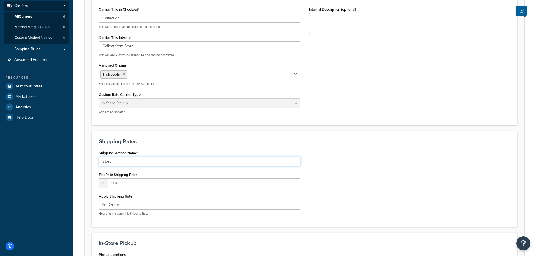
click at [138, 163] on input "Store" at bounding box center [200, 162] width 202 height 10
paste input "Collection"
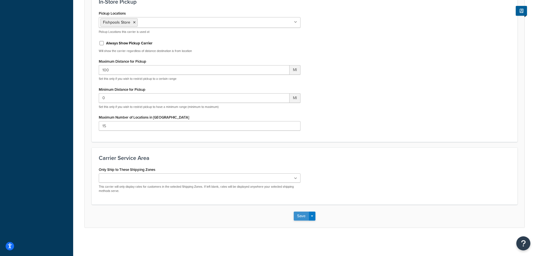
type input "Collection"
click at [303, 219] on button "Save" at bounding box center [301, 216] width 15 height 9
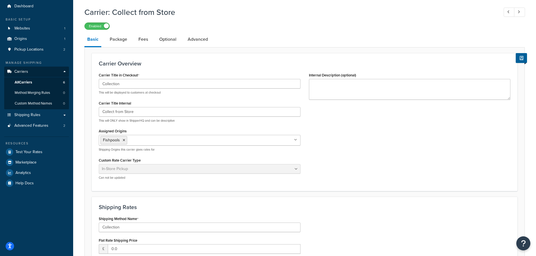
scroll to position [0, 0]
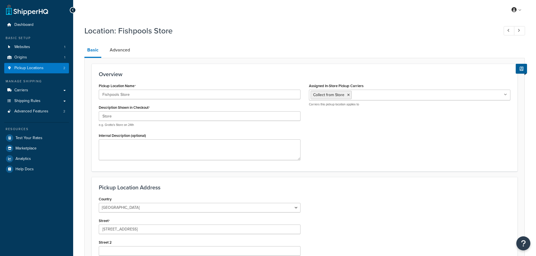
select select "1226"
click at [41, 71] on span "Pickup Locations" at bounding box center [28, 68] width 29 height 5
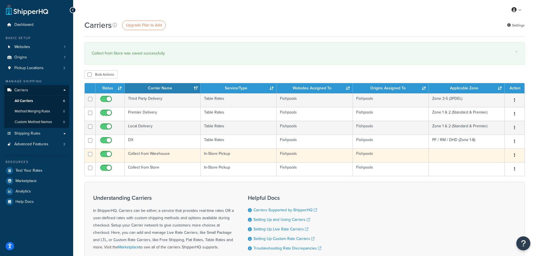
click at [168, 153] on td "Collect from Warehouse" at bounding box center [163, 155] width 76 height 14
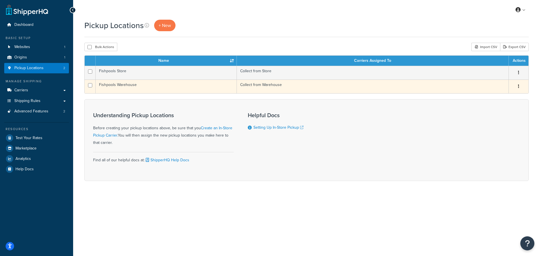
click at [281, 87] on td "Collect from Warehouse" at bounding box center [373, 87] width 272 height 14
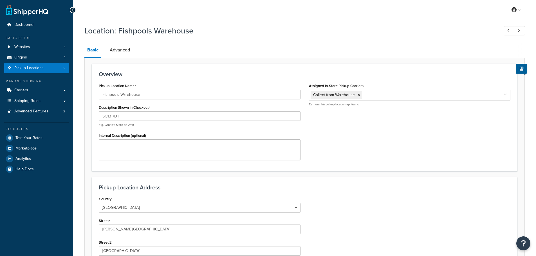
select select "1226"
click at [142, 96] on input "Fishpools Warehouse" at bounding box center [200, 95] width 202 height 10
click at [151, 94] on input "Fishpools Warehouse" at bounding box center [200, 95] width 202 height 10
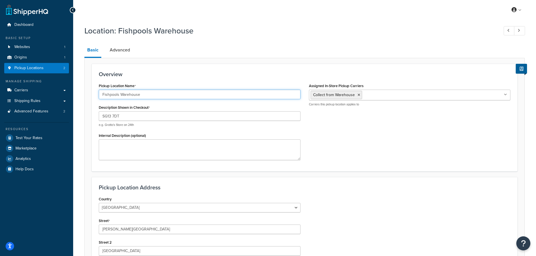
click at [153, 96] on input "Fishpools Warehouse" at bounding box center [200, 95] width 202 height 10
drag, startPoint x: 151, startPoint y: 96, endPoint x: 121, endPoint y: 93, distance: 29.9
click at [121, 93] on input "Fishpools Warehouse" at bounding box center [200, 95] width 202 height 10
click at [122, 114] on input "SG13 7DT" at bounding box center [200, 116] width 202 height 10
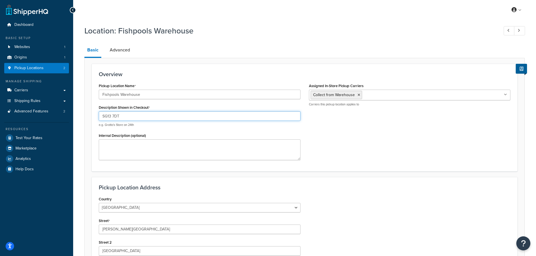
click at [122, 114] on input "SG13 7DT" at bounding box center [200, 116] width 202 height 10
paste input "Warehouse"
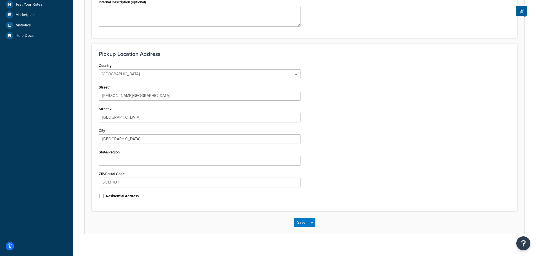
scroll to position [140, 0]
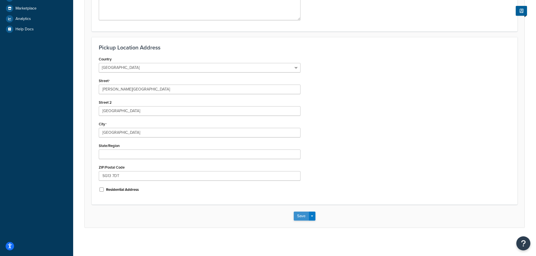
type input "Warehouse"
click at [296, 214] on button "Save" at bounding box center [301, 216] width 15 height 9
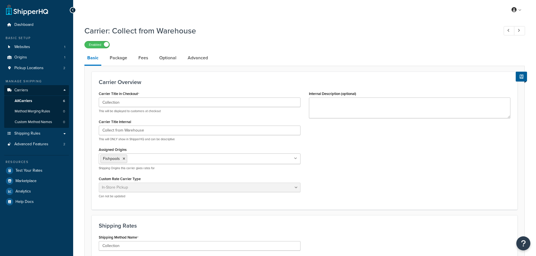
select select "pickup"
click at [124, 62] on link "Package" at bounding box center [118, 57] width 23 height 13
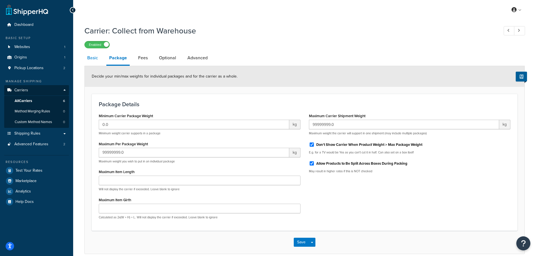
click at [93, 58] on link "Basic" at bounding box center [92, 57] width 16 height 13
select select "pickup"
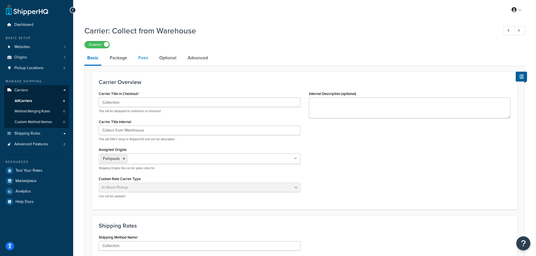
click at [136, 56] on link "Fees" at bounding box center [143, 57] width 15 height 13
select select "AFTER"
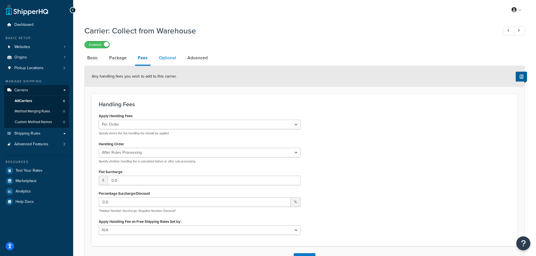
click at [169, 62] on link "Optional" at bounding box center [167, 57] width 23 height 13
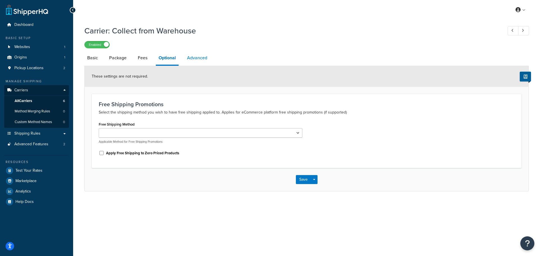
click at [195, 59] on link "Advanced" at bounding box center [197, 57] width 26 height 13
select select "false"
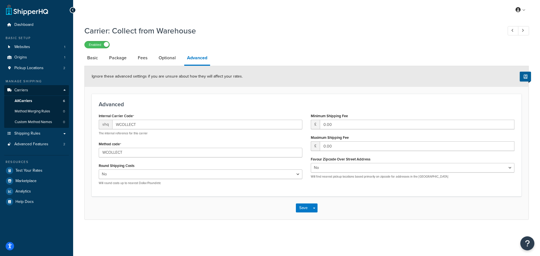
click at [83, 58] on div "Carrier: Collect from Warehouse Enabled Basic Package Fees Optional Advanced Ig…" at bounding box center [306, 127] width 467 height 211
click at [96, 57] on link "Basic" at bounding box center [92, 57] width 16 height 13
select select "pickup"
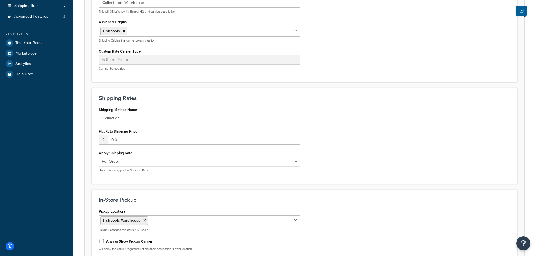
scroll to position [129, 0]
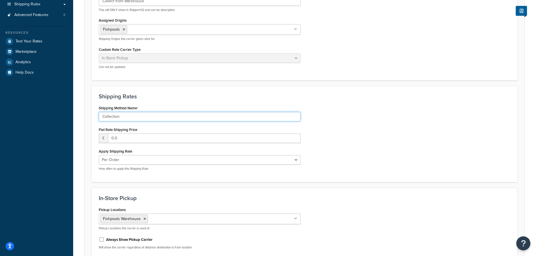
click at [136, 117] on input "Collection" at bounding box center [200, 117] width 202 height 10
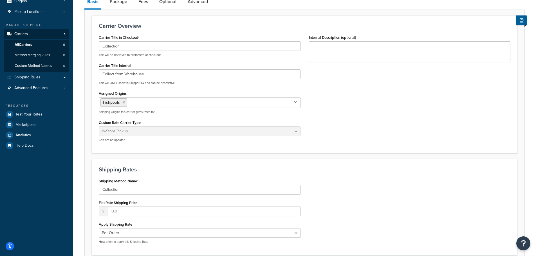
scroll to position [0, 0]
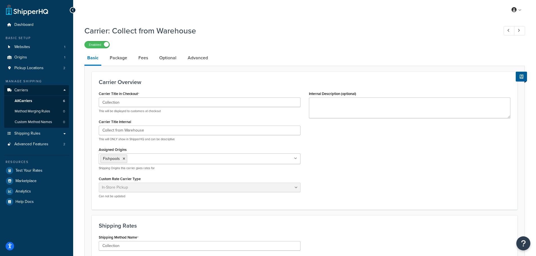
click at [34, 102] on link "All Carriers 6" at bounding box center [36, 101] width 65 height 10
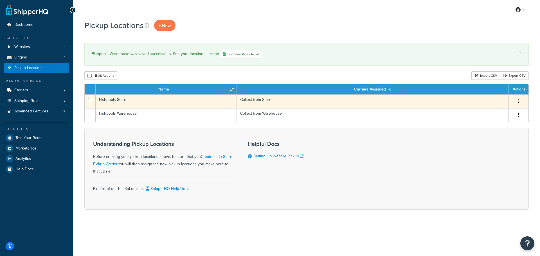
click at [148, 98] on td "Fishpools Store" at bounding box center [166, 101] width 141 height 14
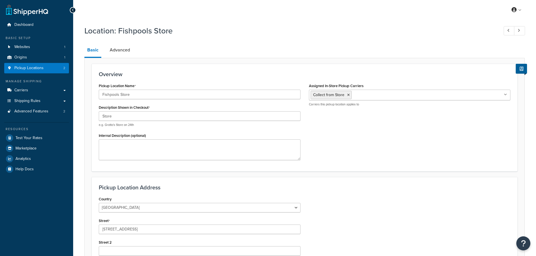
select select "1226"
click at [203, 148] on textarea "Internal Description (optional)" at bounding box center [200, 149] width 202 height 21
click at [141, 153] on textarea "Internal Description (optional)" at bounding box center [200, 149] width 202 height 21
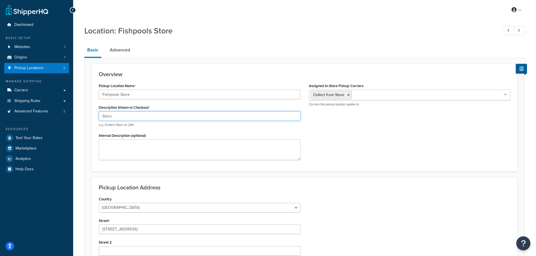
click at [152, 117] on input "Store" at bounding box center [200, 116] width 202 height 10
click at [164, 118] on input "Store" at bounding box center [200, 116] width 202 height 10
click at [134, 117] on input "Store" at bounding box center [200, 116] width 202 height 10
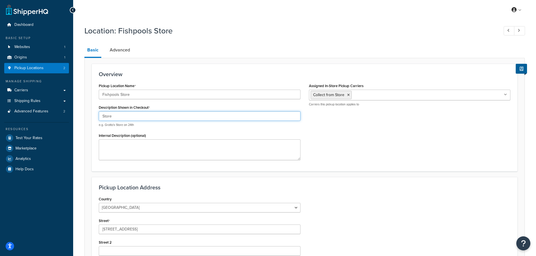
click at [134, 117] on input "Store" at bounding box center [200, 116] width 202 height 10
paste input "Fishpools Distribution Cent"
drag, startPoint x: 154, startPoint y: 114, endPoint x: 121, endPoint y: 116, distance: 33.2
click at [121, 116] on input "Fishpools Distribution Centre" at bounding box center [200, 116] width 202 height 10
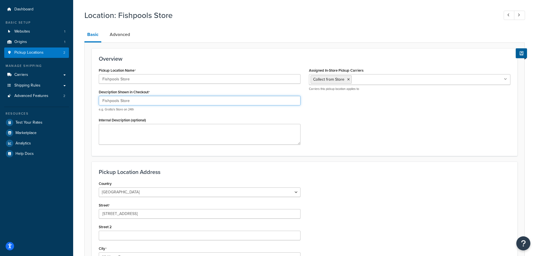
scroll to position [28, 0]
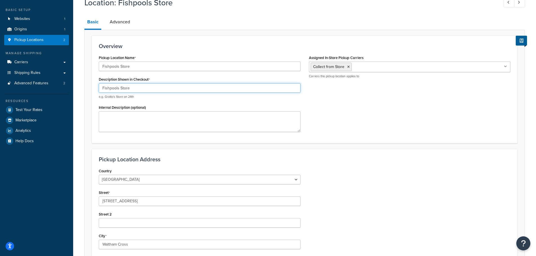
drag, startPoint x: 131, startPoint y: 90, endPoint x: 120, endPoint y: 90, distance: 10.7
click at [120, 90] on input "Fishpools Store" at bounding box center [200, 88] width 202 height 10
click at [149, 89] on input "Fishpools Store" at bounding box center [200, 88] width 202 height 10
paste input "EN8 7AL"
click at [131, 88] on input "Fishpools Store EN8 7AL" at bounding box center [200, 88] width 202 height 10
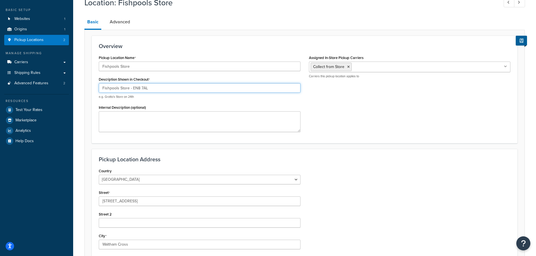
type input "Fishpools Store - EN8 7AL"
click at [173, 122] on textarea "Internal Description (optional)" at bounding box center [200, 121] width 202 height 21
click at [177, 86] on input "Fishpools Store - EN8 7AL" at bounding box center [200, 88] width 202 height 10
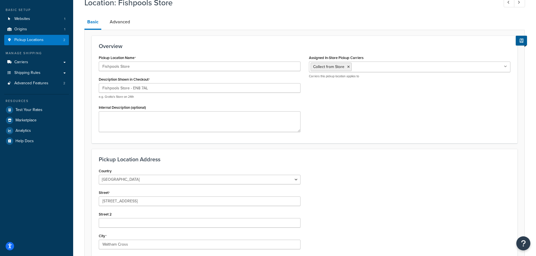
scroll to position [140, 0]
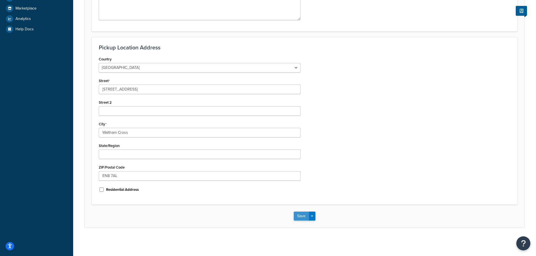
click at [297, 215] on button "Save" at bounding box center [301, 216] width 15 height 9
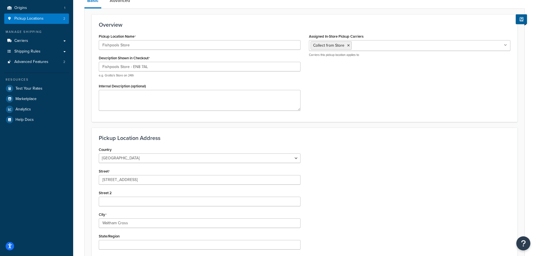
scroll to position [0, 0]
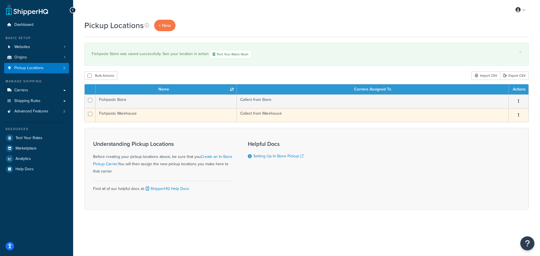
click at [148, 112] on td "Fishpools Warehouse" at bounding box center [166, 115] width 141 height 14
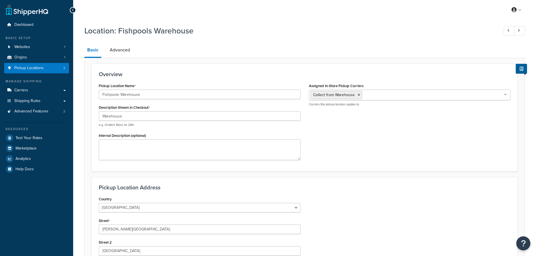
select select "1226"
click at [145, 94] on input "Fishpools Warehouse" at bounding box center [200, 95] width 202 height 10
click at [133, 119] on input "Warehouse" at bounding box center [200, 116] width 202 height 10
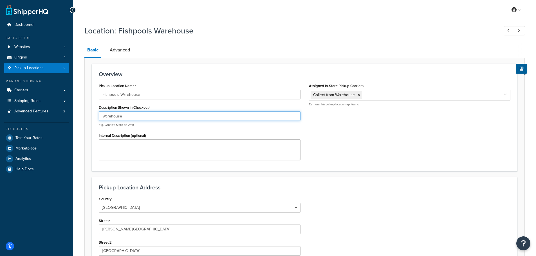
click at [133, 119] on input "Warehouse" at bounding box center [200, 116] width 202 height 10
paste input "Fishpools"
paste input "SG13 7DT"
click at [144, 118] on input "Fishpools Warehouse - SG13 7DT" at bounding box center [200, 116] width 202 height 10
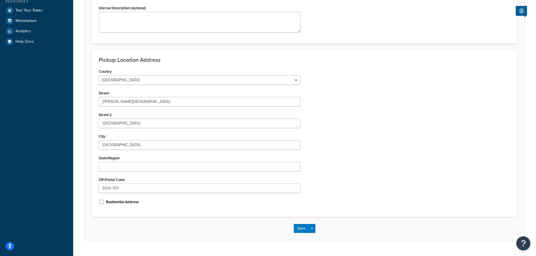
scroll to position [140, 0]
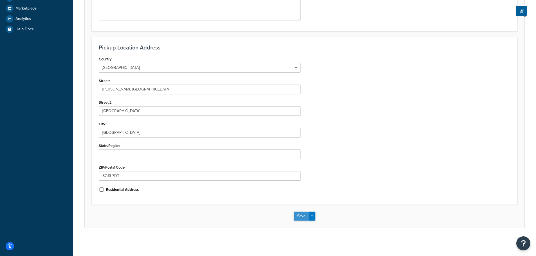
type input "Fishpools Warehouse - SG13 7DT"
click at [304, 215] on button "Save" at bounding box center [301, 216] width 15 height 9
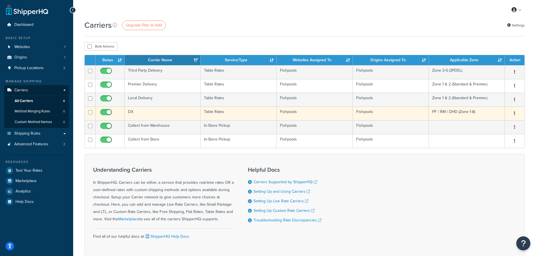
click at [171, 116] on td "DX" at bounding box center [163, 114] width 76 height 14
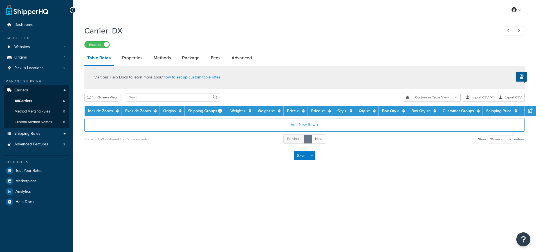
select select "25"
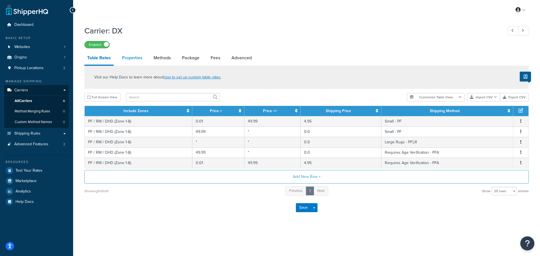
click at [127, 60] on link "Properties" at bounding box center [132, 57] width 26 height 13
select select "HIGHEST"
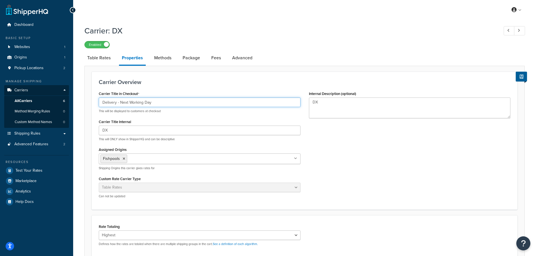
click at [160, 105] on input "Delivery - Next Working Day" at bounding box center [200, 103] width 202 height 10
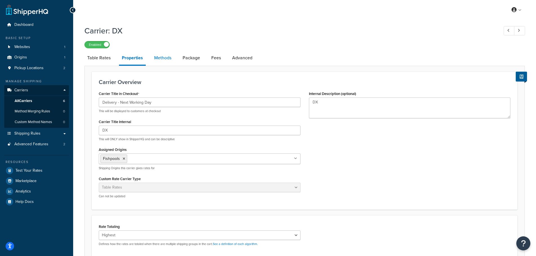
click at [153, 62] on link "Methods" at bounding box center [162, 57] width 23 height 13
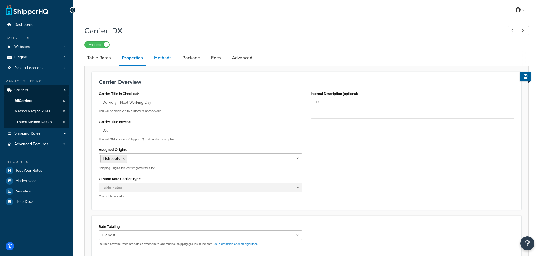
select select "25"
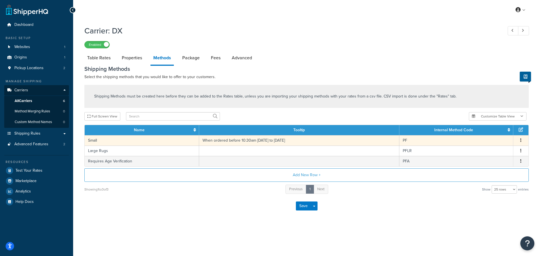
click at [520, 141] on button "button" at bounding box center [521, 141] width 4 height 6
click at [121, 58] on link "Properties" at bounding box center [132, 57] width 26 height 13
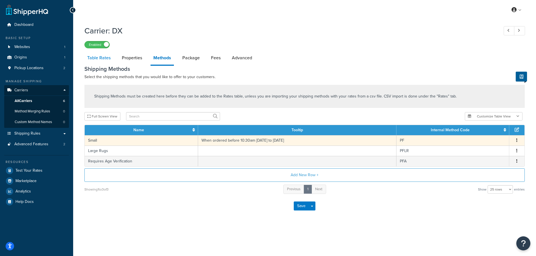
select select "HIGHEST"
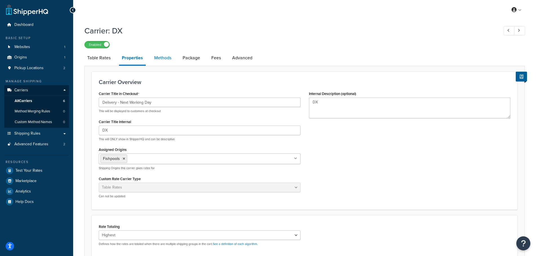
click at [167, 59] on link "Methods" at bounding box center [162, 57] width 23 height 13
select select "25"
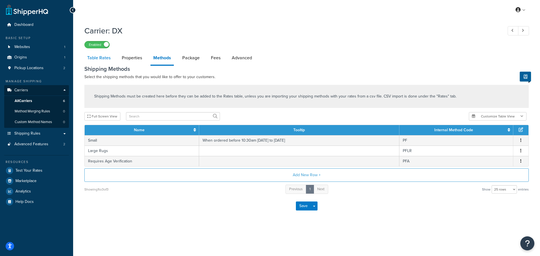
click at [102, 59] on link "Table Rates" at bounding box center [98, 57] width 29 height 13
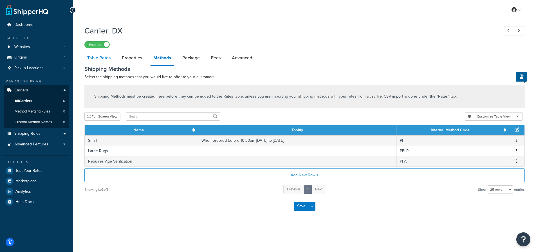
select select "25"
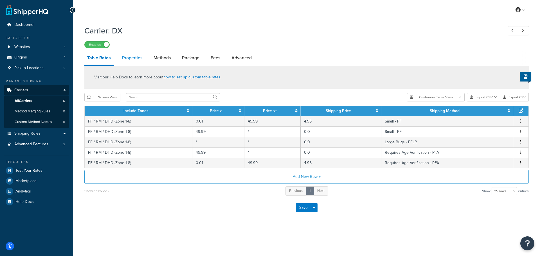
click at [135, 62] on link "Properties" at bounding box center [132, 57] width 26 height 13
select select "HIGHEST"
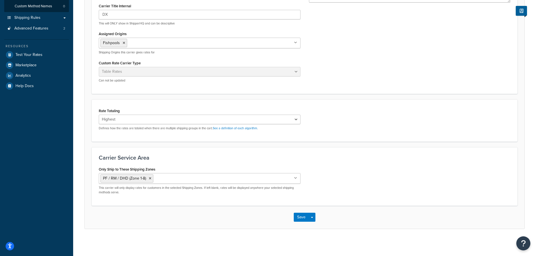
scroll to position [117, 0]
click at [341, 170] on div "Only Ship to These Shipping Zones PF / RM / DHD (Zone 1-8) Zone 1 & 2 (Standard…" at bounding box center [304, 180] width 420 height 33
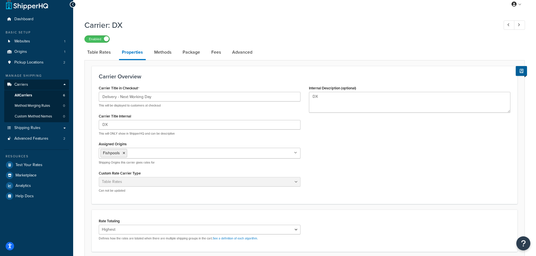
scroll to position [0, 0]
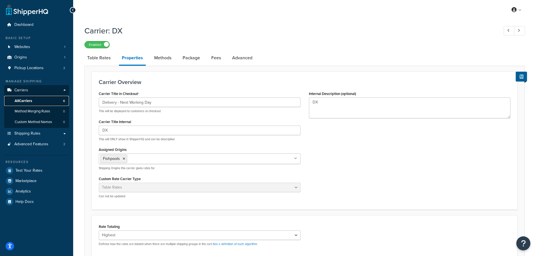
click at [36, 98] on link "All Carriers 6" at bounding box center [36, 101] width 65 height 10
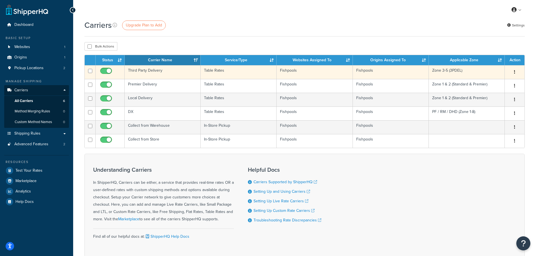
click at [514, 70] on icon "button" at bounding box center [514, 72] width 1 height 4
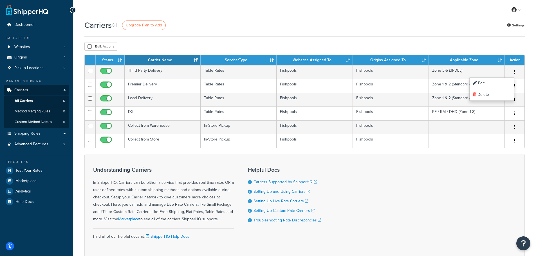
click at [483, 177] on div "Understanding Carriers In ShipperHQ, Carriers can be either, a service that pro…" at bounding box center [304, 206] width 440 height 104
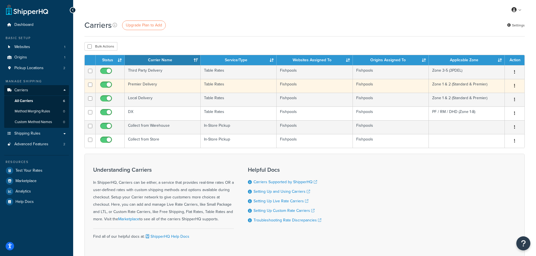
click at [513, 85] on button "button" at bounding box center [514, 86] width 8 height 9
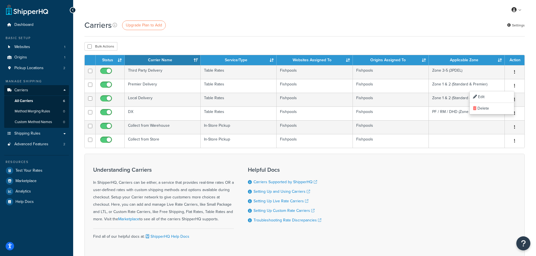
click at [466, 39] on div "Carriers Upgrade Plan to Add Settings Bulk Actions Duplicate Delete Contact Us …" at bounding box center [304, 149] width 463 height 258
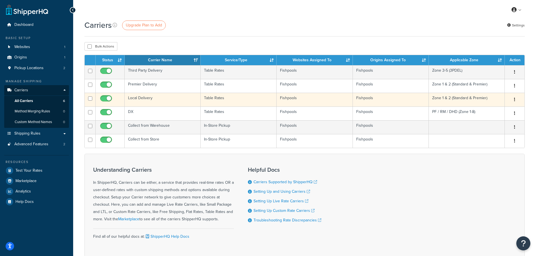
click at [513, 99] on button "button" at bounding box center [514, 99] width 8 height 9
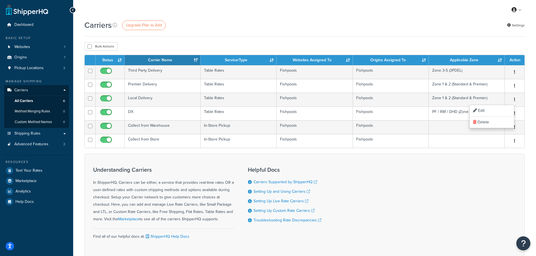
click at [447, 24] on div "Carriers Upgrade Plan to Add Settings" at bounding box center [304, 25] width 440 height 11
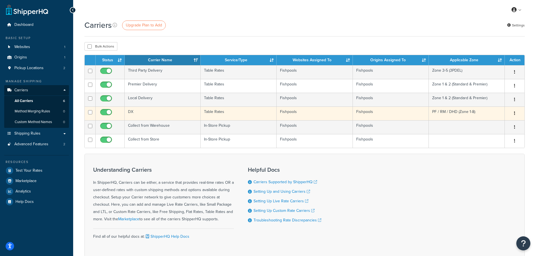
click at [515, 114] on button "button" at bounding box center [514, 113] width 8 height 9
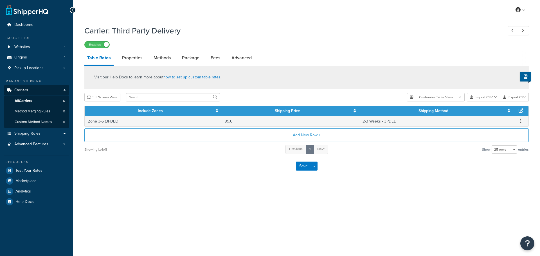
select select "25"
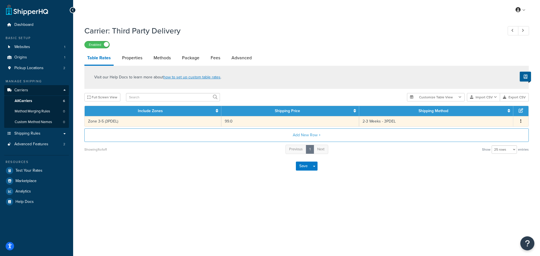
click at [520, 119] on button "button" at bounding box center [521, 121] width 4 height 6
click at [491, 112] on div "Edit" at bounding box center [492, 111] width 40 height 12
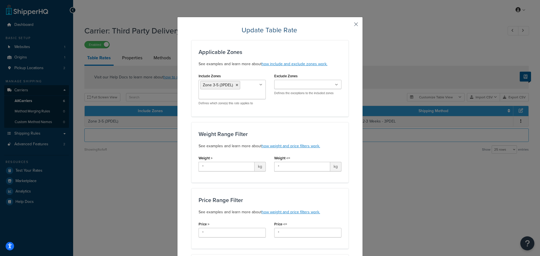
click at [348, 26] on button "button" at bounding box center [347, 26] width 1 height 1
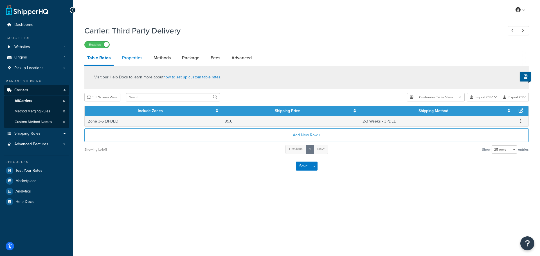
click at [139, 57] on link "Properties" at bounding box center [132, 57] width 26 height 13
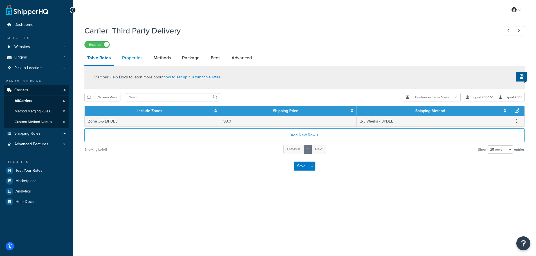
select select "HIGHEST"
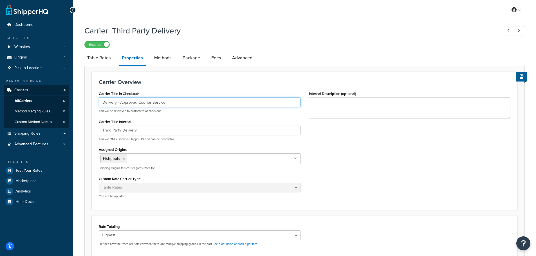
click at [178, 107] on input "Delivery - Approved Courier Service" at bounding box center [200, 103] width 202 height 10
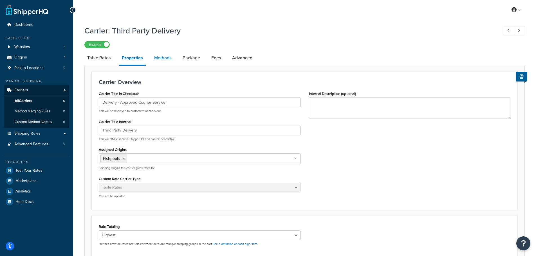
click at [163, 60] on link "Methods" at bounding box center [162, 57] width 23 height 13
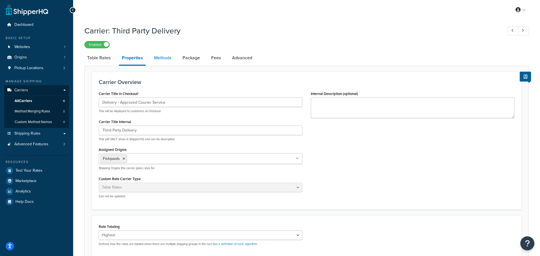
select select "25"
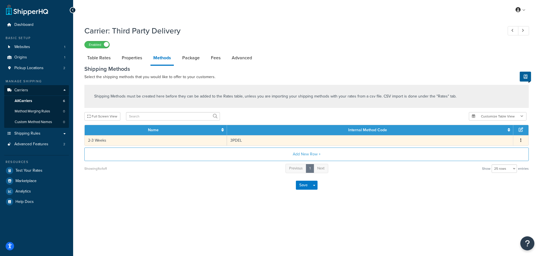
click at [519, 141] on button "button" at bounding box center [521, 141] width 4 height 6
click at [488, 136] on div "Edit" at bounding box center [492, 135] width 40 height 12
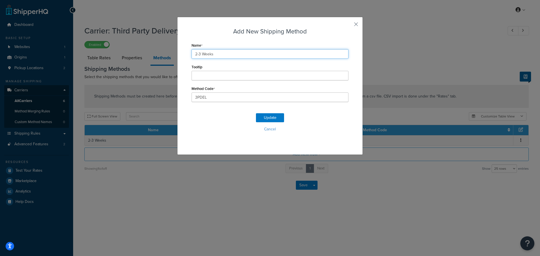
click at [218, 51] on input "2-3 Weeks" at bounding box center [269, 54] width 157 height 10
paste input "Delivery - Approved Courier Service"
drag, startPoint x: 258, startPoint y: 52, endPoint x: 168, endPoint y: 47, distance: 90.4
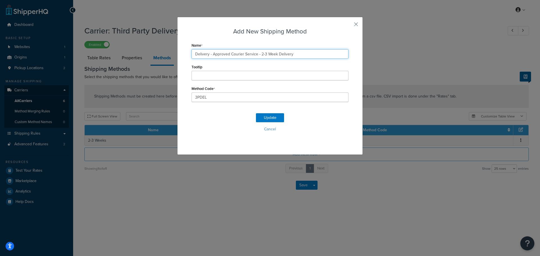
click at [168, 47] on div "Add New Shipping Method Name Delivery - Approved Courier Service - 2-3 Week Del…" at bounding box center [270, 128] width 540 height 256
click at [255, 57] on input "Delivery - Approved Courier Service - 2-3 Week Delivery" at bounding box center [269, 54] width 157 height 10
drag, startPoint x: 255, startPoint y: 55, endPoint x: 211, endPoint y: 53, distance: 44.2
click at [211, 53] on input "Delivery - Approved Courier Service - 2-3 Week Delivery" at bounding box center [269, 54] width 157 height 10
click at [256, 55] on input "Delivery - Approved Courier Service - 2-3 Week Delivery" at bounding box center [269, 54] width 157 height 10
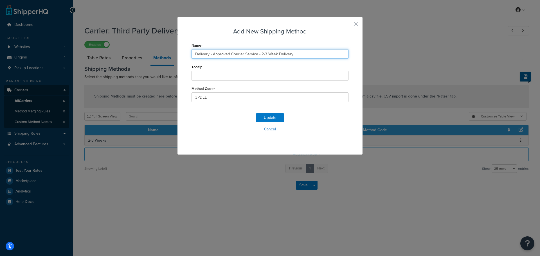
drag, startPoint x: 259, startPoint y: 55, endPoint x: 71, endPoint y: 36, distance: 189.6
click at [79, 38] on div "Add New Shipping Method Name Delivery - Approved Courier Service - 2-3 Week Del…" at bounding box center [270, 128] width 540 height 256
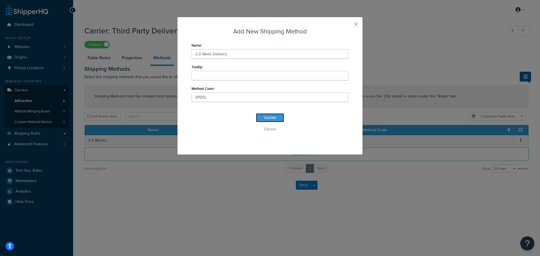
drag, startPoint x: 268, startPoint y: 119, endPoint x: 205, endPoint y: 66, distance: 82.4
click at [205, 66] on form "Name 2-3 Week Delivery Tooltip Method Code 3PDEL Update Cancel" at bounding box center [269, 92] width 157 height 102
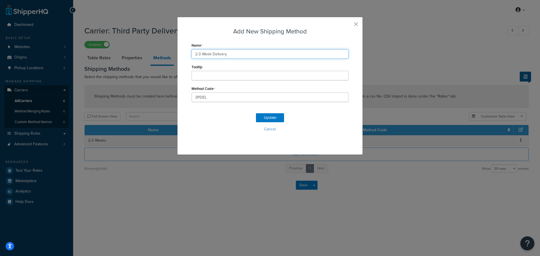
click at [193, 53] on input "2-3 Week Delivery" at bounding box center [269, 54] width 157 height 10
paste input "Approved Courier Service"
type input "Approved Courier Service - 2-3 Week Delivery"
click at [243, 64] on div "Tooltip" at bounding box center [269, 71] width 157 height 17
drag, startPoint x: 247, startPoint y: 56, endPoint x: 257, endPoint y: 55, distance: 10.3
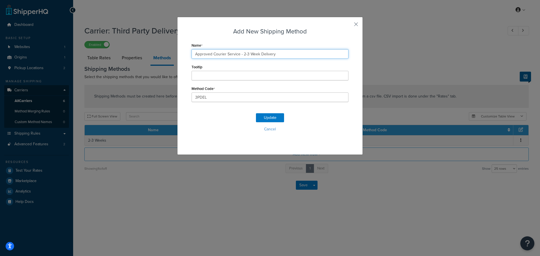
click at [257, 55] on input "Approved Courier Service - 2-3 Week Delivery" at bounding box center [269, 54] width 157 height 10
drag, startPoint x: 257, startPoint y: 55, endPoint x: 283, endPoint y: 55, distance: 25.6
click at [283, 55] on input "Approved Courier Service - 2-3 Week Delivery" at bounding box center [269, 54] width 157 height 10
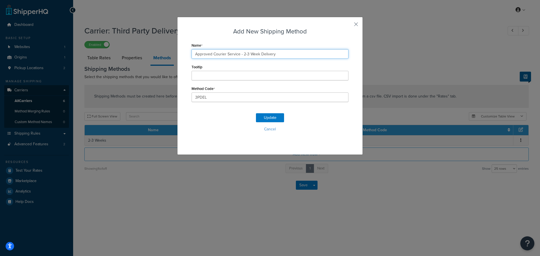
click at [283, 55] on input "Approved Courier Service - 2-3 Week Delivery" at bounding box center [269, 54] width 157 height 10
click at [302, 57] on input "Approved Courier Service - 2-3 Week Delivery" at bounding box center [269, 54] width 157 height 10
drag, startPoint x: 234, startPoint y: 56, endPoint x: 166, endPoint y: 49, distance: 68.7
click at [161, 49] on div "Add New Shipping Method Name Approved Courier Service - 2-3 Week Delivery Toolt…" at bounding box center [270, 128] width 540 height 256
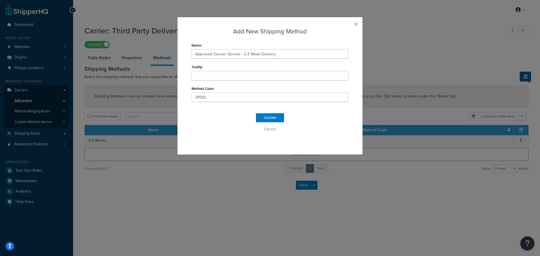
click at [192, 48] on div "Name Approved Courier Service - 2-3 Week Delivery" at bounding box center [269, 49] width 157 height 17
drag, startPoint x: 192, startPoint y: 53, endPoint x: 237, endPoint y: 52, distance: 45.0
click at [237, 52] on input "Approved Courier Service - 2-3 Week Delivery" at bounding box center [269, 54] width 157 height 10
drag, startPoint x: 240, startPoint y: 53, endPoint x: 334, endPoint y: 54, distance: 93.9
click at [334, 54] on input "Approved Courier Service - 2-3 Week Delivery" at bounding box center [269, 54] width 157 height 10
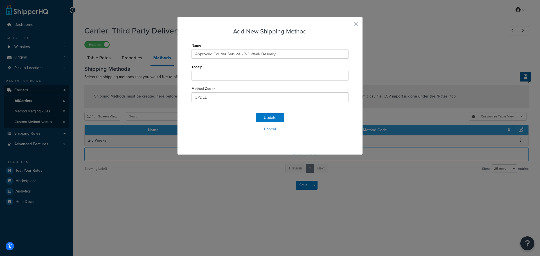
click at [255, 47] on div "Name Approved Courier Service - 2-3 Week Delivery" at bounding box center [269, 49] width 157 height 17
click at [259, 115] on button "Update" at bounding box center [270, 117] width 28 height 9
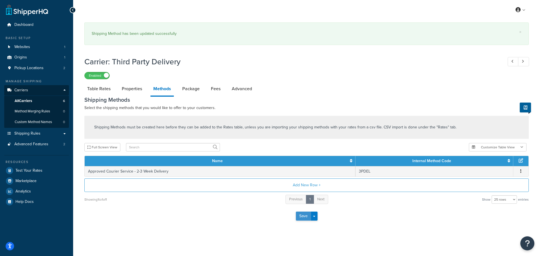
click at [302, 217] on button "Save" at bounding box center [303, 216] width 15 height 9
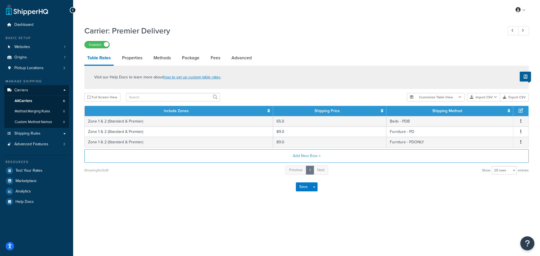
select select "25"
click at [161, 63] on link "Methods" at bounding box center [162, 57] width 23 height 13
select select "25"
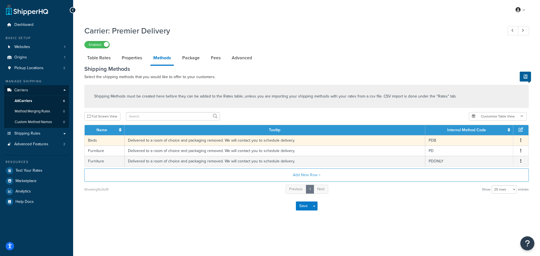
click at [522, 138] on button "button" at bounding box center [521, 141] width 4 height 6
click at [490, 136] on div "Edit" at bounding box center [492, 135] width 40 height 12
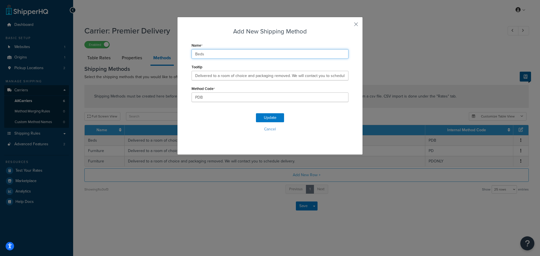
click at [228, 54] on input "Beds" at bounding box center [269, 54] width 157 height 10
click at [228, 54] on input "Premier Delivery" at bounding box center [269, 54] width 157 height 10
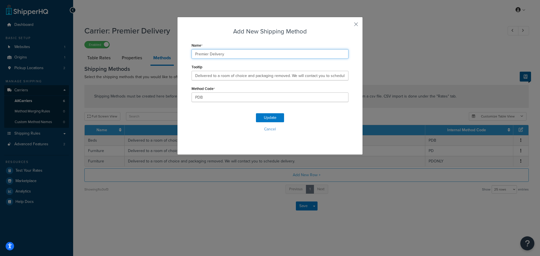
click at [228, 54] on input "Premier Delivery" at bounding box center [269, 54] width 157 height 10
click at [286, 53] on input "Premier Delivery" at bounding box center [269, 54] width 157 height 10
click at [286, 53] on input "Premier Delivery - Beds" at bounding box center [269, 54] width 157 height 10
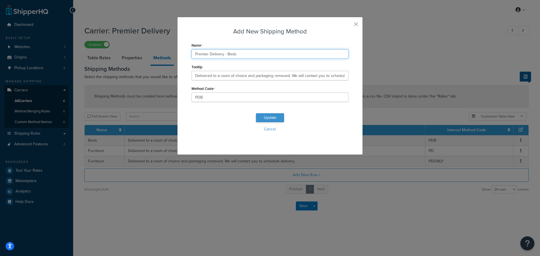
type input "Premier Delivery - Beds"
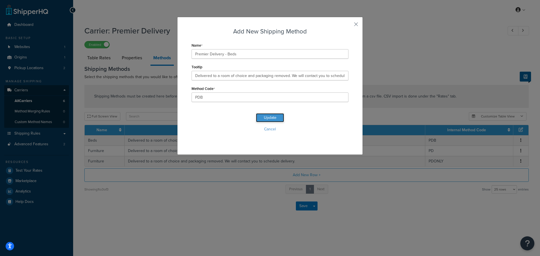
click at [275, 118] on button "Update" at bounding box center [270, 117] width 28 height 9
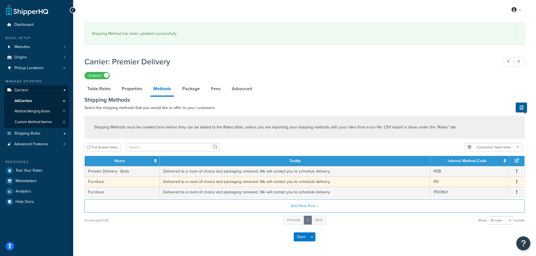
click at [517, 184] on icon "button" at bounding box center [516, 182] width 1 height 4
click at [485, 175] on div "Edit" at bounding box center [488, 177] width 40 height 12
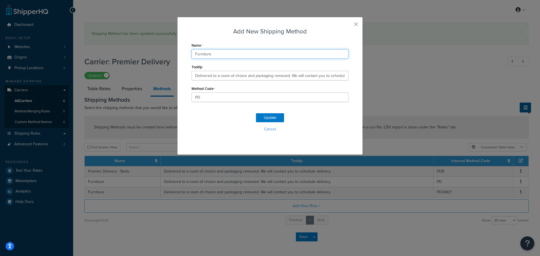
click at [213, 58] on input "Furniture" at bounding box center [269, 54] width 157 height 10
click at [192, 55] on input "Furniture" at bounding box center [269, 54] width 157 height 10
paste input "Premier Delivery - Beds"
click at [249, 55] on input "Premier Delivery - Furniture" at bounding box center [269, 54] width 157 height 10
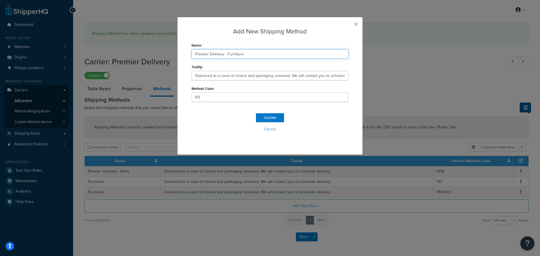
click at [249, 55] on input "Premier Delivery - Furniture" at bounding box center [269, 54] width 157 height 10
type input "Premier Delivery - Furniture"
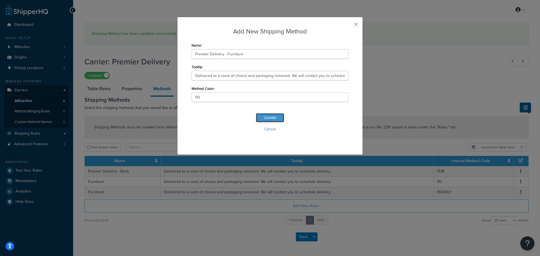
click at [267, 115] on button "Update" at bounding box center [270, 117] width 28 height 9
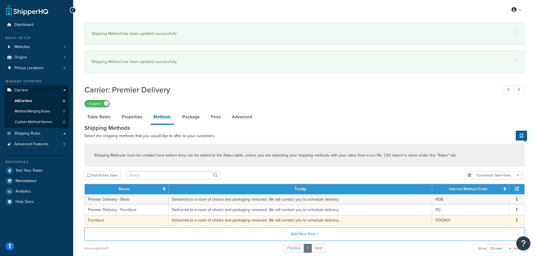
click at [516, 220] on icon "button" at bounding box center [516, 220] width 1 height 4
click at [488, 213] on div "Edit" at bounding box center [488, 214] width 40 height 12
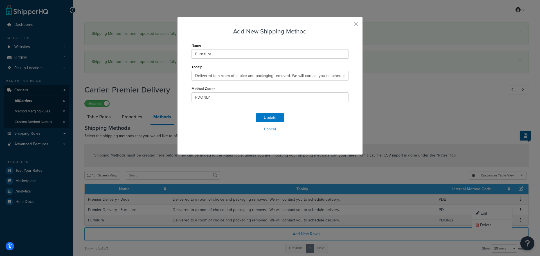
click at [237, 49] on div "Name Furniture" at bounding box center [269, 49] width 157 height 17
click at [235, 51] on input "Furniture" at bounding box center [269, 54] width 157 height 10
paste input "Premier Delivery -"
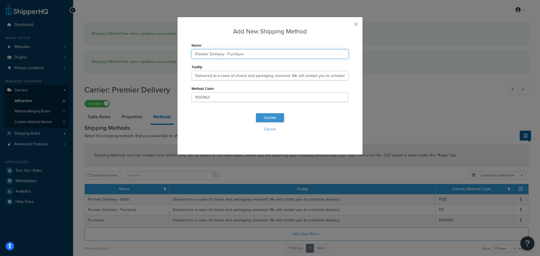
type input "Premier Delivery - Furniture"
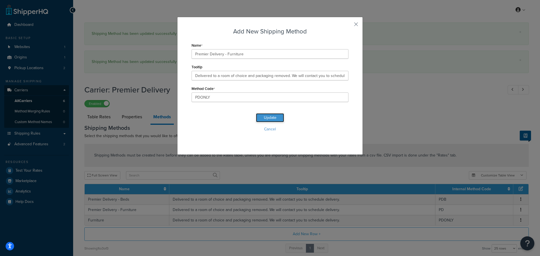
click at [267, 120] on button "Update" at bounding box center [270, 117] width 28 height 9
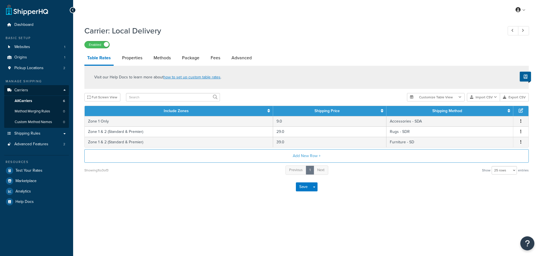
select select "25"
click at [168, 58] on link "Methods" at bounding box center [162, 57] width 23 height 13
select select "25"
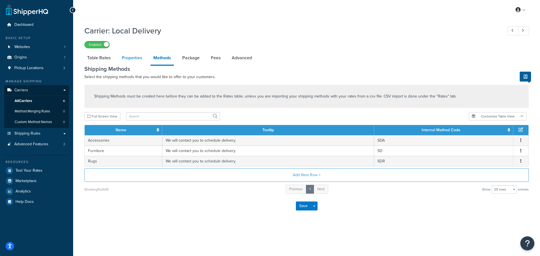
click at [125, 61] on link "Properties" at bounding box center [132, 57] width 26 height 13
select select "HIGHEST"
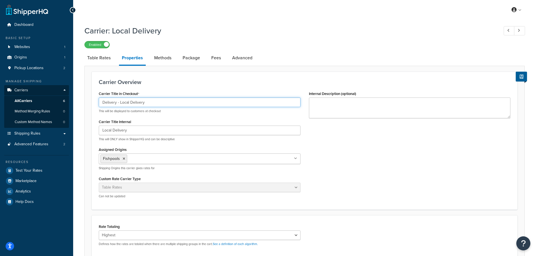
drag, startPoint x: 147, startPoint y: 104, endPoint x: 119, endPoint y: 104, distance: 27.8
click at [119, 104] on input "Delivery - Local Delivery" at bounding box center [200, 103] width 202 height 10
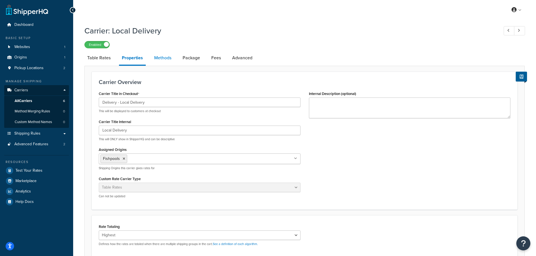
click at [157, 60] on link "Methods" at bounding box center [162, 57] width 23 height 13
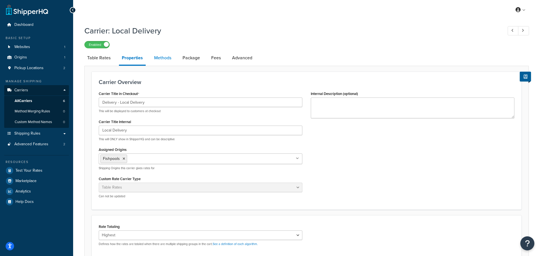
select select "25"
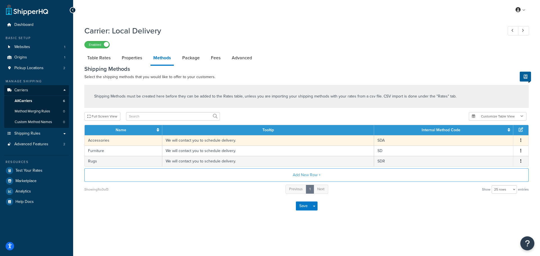
click at [520, 142] on icon "button" at bounding box center [520, 140] width 1 height 4
click at [487, 136] on div "Edit" at bounding box center [492, 135] width 40 height 12
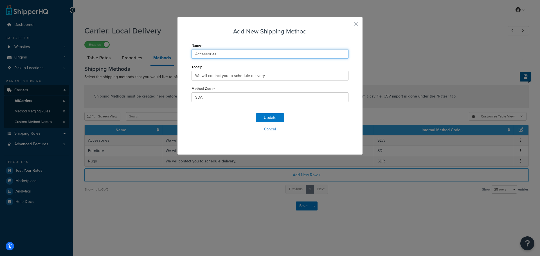
click at [193, 54] on input "Accessories" at bounding box center [269, 54] width 157 height 10
paste input "Local Delivery"
click at [251, 57] on input "Local Delivery - Accessories" at bounding box center [269, 54] width 157 height 10
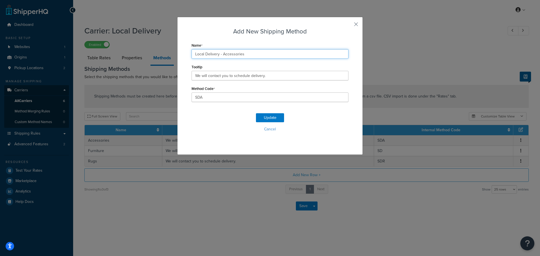
click at [225, 56] on input "Local Delivery - Accessories" at bounding box center [269, 54] width 157 height 10
drag, startPoint x: 221, startPoint y: 56, endPoint x: 155, endPoint y: 51, distance: 66.0
click at [166, 50] on div "Add New Shipping Method Name Local Delivery - Accessories Tooltip We will conta…" at bounding box center [270, 128] width 540 height 256
type input "Local Delivery - Accessories"
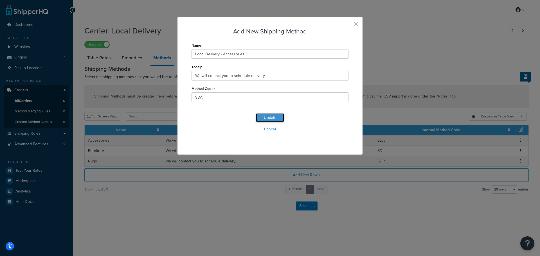
click at [266, 116] on button "Update" at bounding box center [270, 117] width 28 height 9
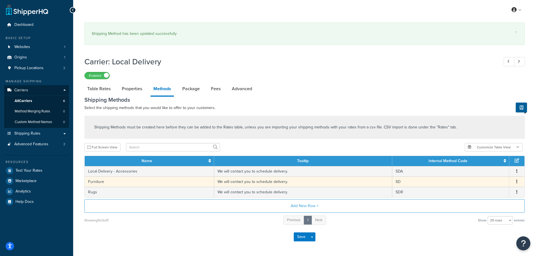
click at [514, 179] on button "button" at bounding box center [516, 182] width 4 height 6
click at [489, 176] on div "Edit" at bounding box center [488, 174] width 40 height 12
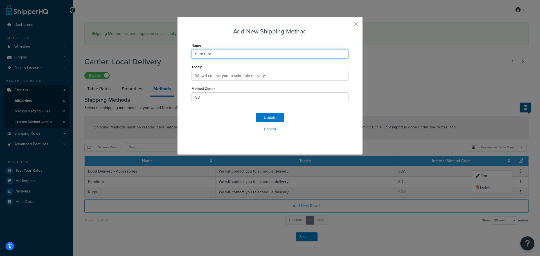
click at [194, 53] on input "Furniture" at bounding box center [269, 54] width 157 height 10
click at [193, 53] on input "Furniture" at bounding box center [269, 54] width 157 height 10
paste input "Local Delivery -"
type input "Local Delivery - Furniture"
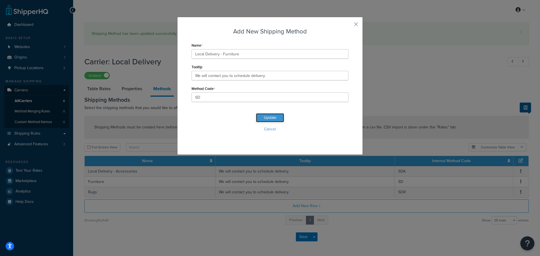
click at [260, 116] on button "Update" at bounding box center [270, 117] width 28 height 9
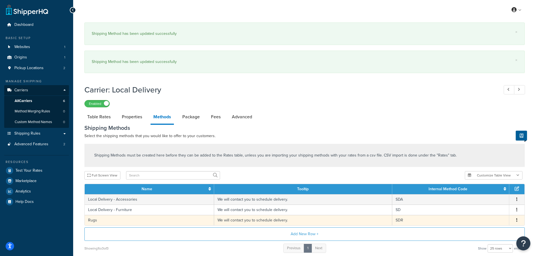
click at [516, 221] on button "button" at bounding box center [516, 220] width 4 height 6
click at [482, 216] on div "Edit" at bounding box center [488, 215] width 40 height 12
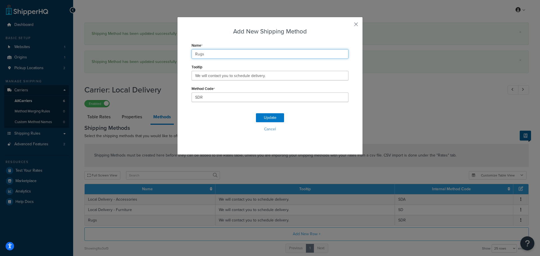
click at [192, 52] on input "Rugs" at bounding box center [269, 54] width 157 height 10
paste input "Local Delivery -"
type input "Local Delivery - Rugs"
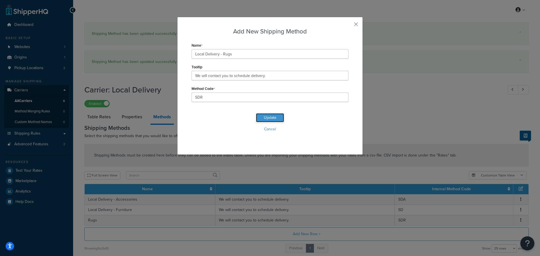
click at [271, 113] on button "Update" at bounding box center [270, 117] width 28 height 9
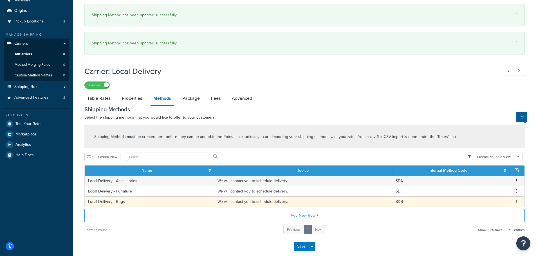
scroll to position [77, 0]
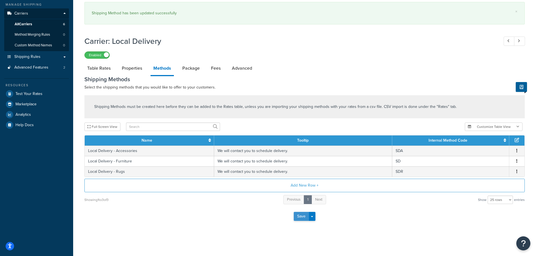
click at [297, 218] on button "Save" at bounding box center [301, 216] width 15 height 9
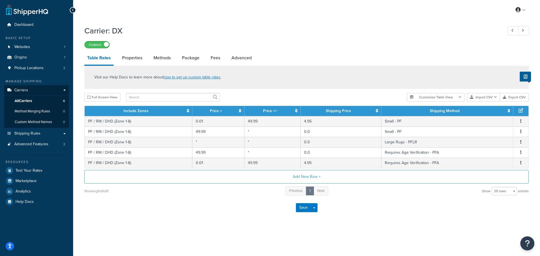
select select "25"
drag, startPoint x: 164, startPoint y: 57, endPoint x: 168, endPoint y: 52, distance: 6.6
click at [164, 57] on link "Methods" at bounding box center [162, 57] width 23 height 13
select select "25"
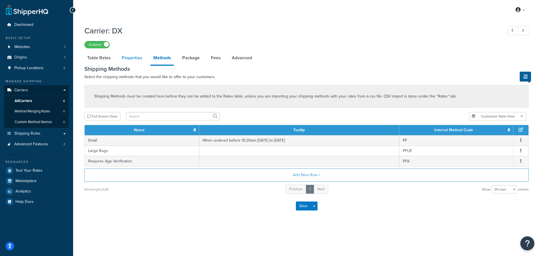
click at [123, 57] on link "Properties" at bounding box center [132, 57] width 26 height 13
select select "HIGHEST"
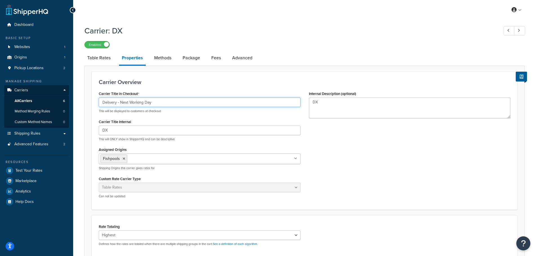
drag, startPoint x: 160, startPoint y: 105, endPoint x: 120, endPoint y: 103, distance: 40.5
click at [120, 103] on input "Delivery - Next Working Day" at bounding box center [200, 103] width 202 height 10
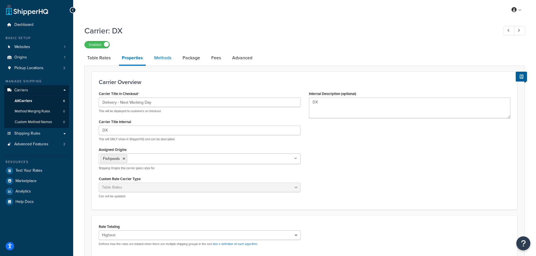
click at [163, 52] on link "Methods" at bounding box center [162, 57] width 23 height 13
select select "25"
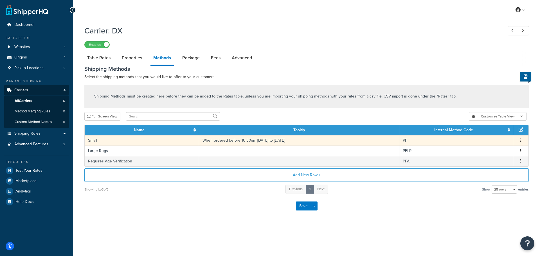
click at [523, 140] on button "button" at bounding box center [521, 141] width 4 height 6
click at [490, 137] on div "Edit" at bounding box center [492, 135] width 40 height 12
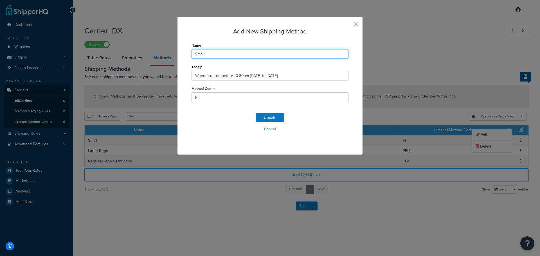
click at [193, 53] on input "Small" at bounding box center [269, 54] width 157 height 10
paste input "Next Working Day"
drag, startPoint x: 242, startPoint y: 54, endPoint x: 41, endPoint y: 37, distance: 202.4
click at [56, 37] on div "Add New Shipping Method Name Next Working Day Delivery - Small Tooltip When ord…" at bounding box center [270, 128] width 540 height 256
type input "Next Working Day Delivery - Small"
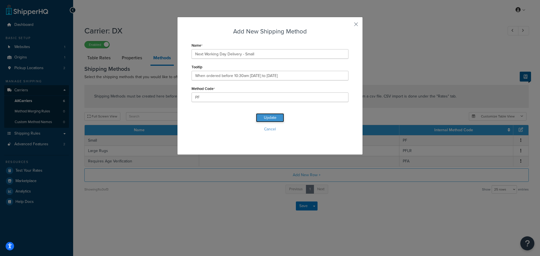
click at [275, 117] on button "Update" at bounding box center [270, 117] width 28 height 9
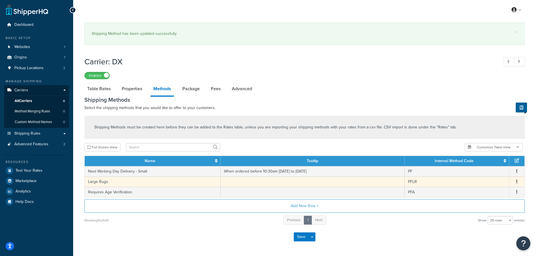
click at [515, 179] on button "button" at bounding box center [516, 182] width 4 height 6
click at [486, 174] on div "Edit" at bounding box center [488, 176] width 40 height 12
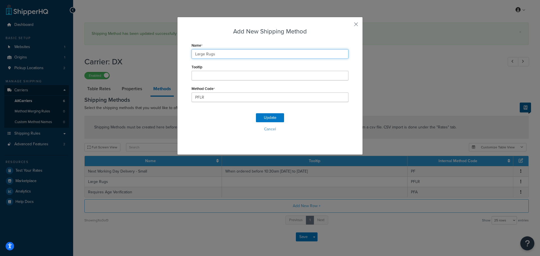
click at [193, 55] on input "Large Rugs" at bounding box center [269, 54] width 157 height 10
paste input "Next Working Day Delivery -"
drag, startPoint x: 252, startPoint y: 55, endPoint x: 244, endPoint y: 55, distance: 8.5
click at [244, 55] on input "Next Working Day Delivery - Large Rugs" at bounding box center [269, 54] width 157 height 10
click at [259, 57] on input "Next Working Day Delivery - Rugs" at bounding box center [269, 54] width 157 height 10
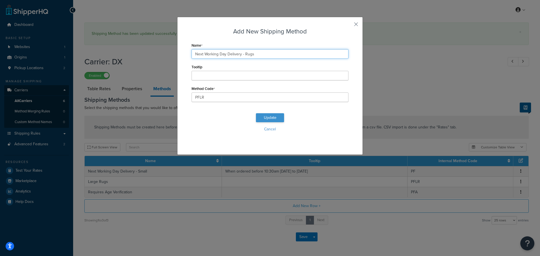
type input "Next Working Day Delivery - Rugs"
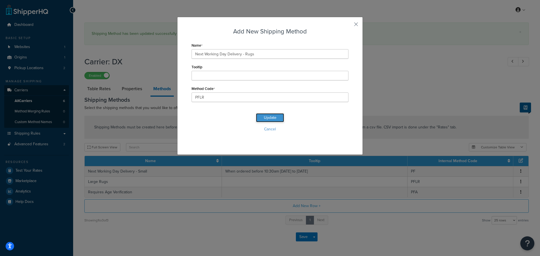
click at [272, 118] on button "Update" at bounding box center [270, 117] width 28 height 9
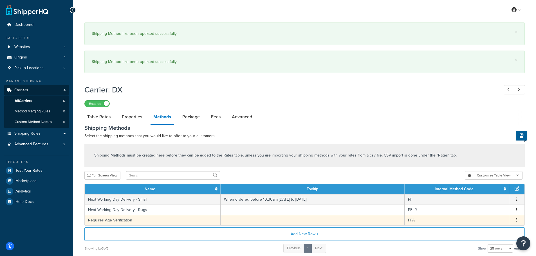
click at [517, 218] on button "button" at bounding box center [516, 220] width 4 height 6
click at [502, 216] on div "Edit" at bounding box center [488, 215] width 40 height 12
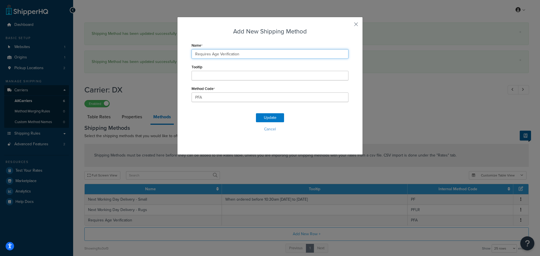
click at [193, 55] on input "Requires Age Verification" at bounding box center [269, 54] width 157 height 10
paste input "Next Working Day Delivery -"
drag, startPoint x: 259, startPoint y: 53, endPoint x: 245, endPoint y: 55, distance: 13.6
click at [245, 55] on input "Next Working Day Delivery - Requires Age Verification" at bounding box center [269, 54] width 157 height 10
type input "Next Working Day Delivery - Age Verification"
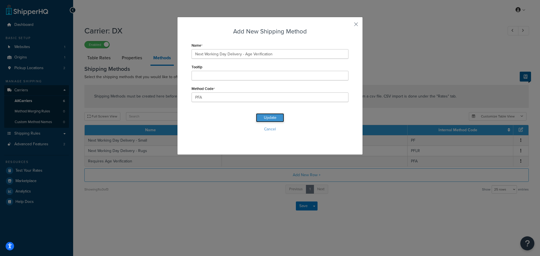
click at [274, 116] on button "Update" at bounding box center [270, 117] width 28 height 9
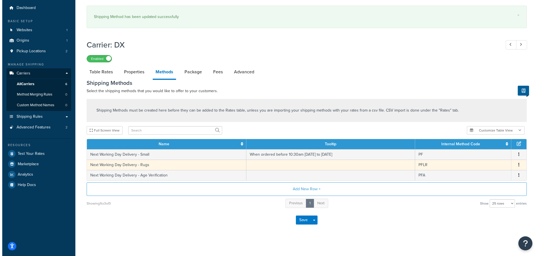
scroll to position [19, 0]
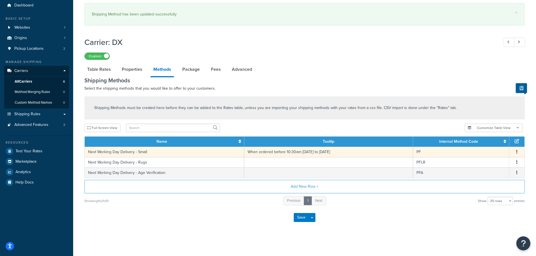
click at [517, 155] on button "button" at bounding box center [516, 152] width 4 height 6
click at [483, 151] on div "Edit" at bounding box center [488, 147] width 40 height 12
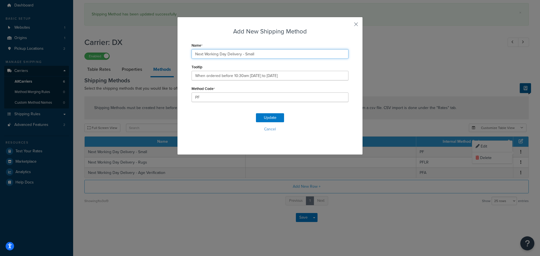
click at [285, 56] on input "Next Working Day Delivery - Small" at bounding box center [269, 54] width 157 height 10
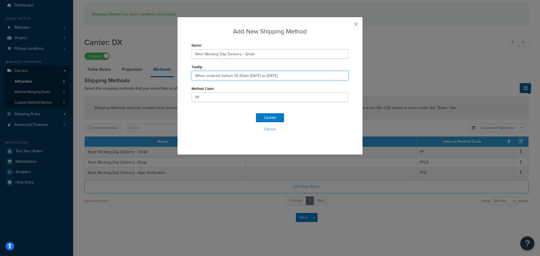
click at [276, 78] on input "When ordered before 10:30am Monday to Thursday" at bounding box center [269, 76] width 157 height 10
click at [270, 119] on button "Update" at bounding box center [270, 117] width 28 height 9
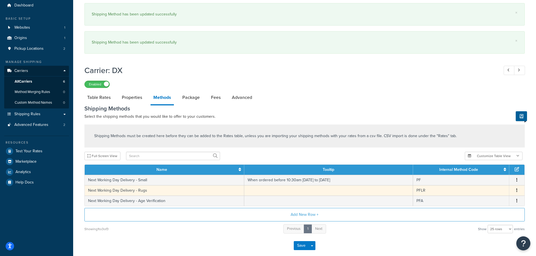
click at [517, 188] on icon "button" at bounding box center [516, 190] width 1 height 4
click at [479, 181] on div "Edit" at bounding box center [488, 184] width 40 height 12
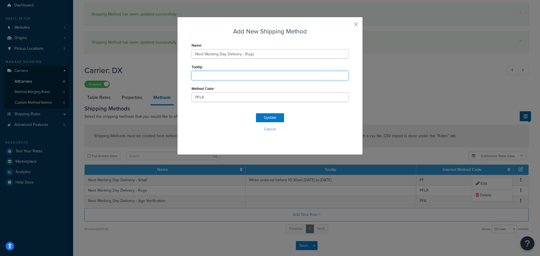
click at [242, 76] on input "Tooltip" at bounding box center [269, 76] width 157 height 10
paste input "When ordered before 10:30am Monday to Thursday"
type input "When ordered before 10:30am Monday to Thursday"
click at [265, 116] on button "Update" at bounding box center [270, 117] width 28 height 9
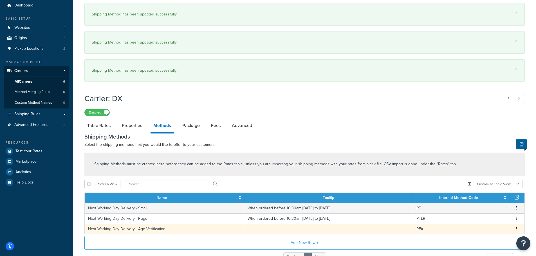
click at [517, 226] on button "button" at bounding box center [516, 229] width 4 height 6
click at [517, 229] on button "button" at bounding box center [516, 229] width 4 height 6
click at [517, 230] on icon "button" at bounding box center [516, 229] width 1 height 4
click at [479, 223] on div "Edit" at bounding box center [488, 224] width 40 height 12
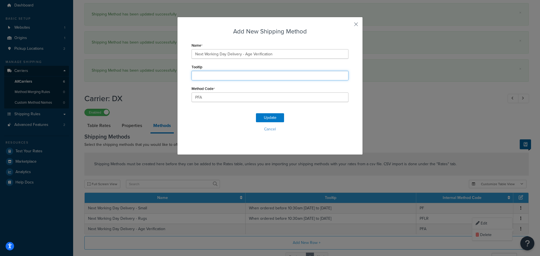
click at [242, 77] on input "Tooltip" at bounding box center [269, 76] width 157 height 10
paste input "When ordered before 10:30am Monday to Thursday"
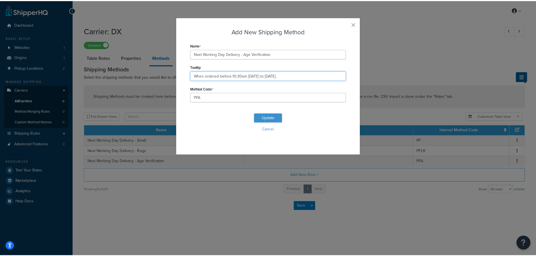
scroll to position [0, 0]
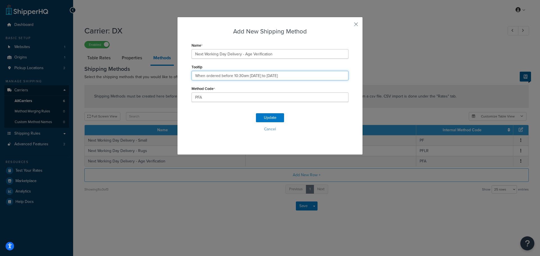
click at [278, 77] on input "When ordered before 10:30am Monday to Thursday" at bounding box center [269, 76] width 157 height 10
paste input "text"
type input "When ordered before 10:30am Monday to Thursday"
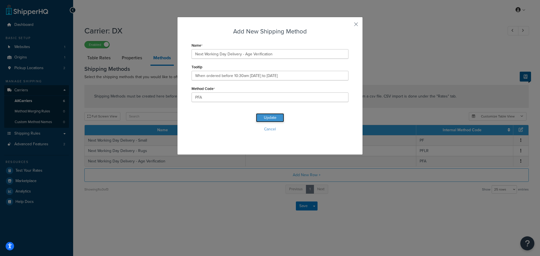
click at [272, 120] on button "Update" at bounding box center [270, 117] width 28 height 9
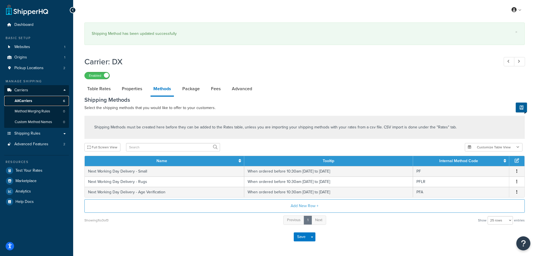
click at [56, 98] on link "All Carriers 6" at bounding box center [36, 101] width 65 height 10
click at [297, 238] on button "Save" at bounding box center [301, 237] width 15 height 9
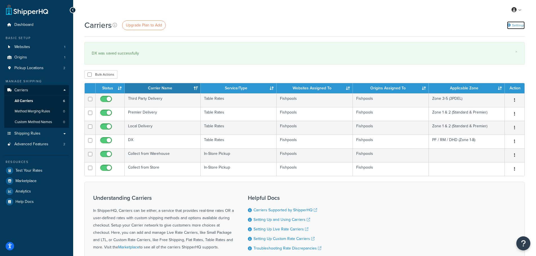
click at [515, 25] on link "Settings" at bounding box center [516, 25] width 18 height 8
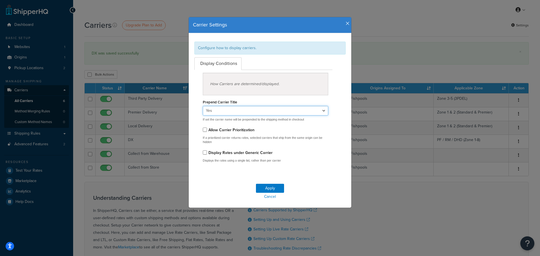
drag, startPoint x: 238, startPoint y: 111, endPoint x: 236, endPoint y: 115, distance: 4.8
click at [238, 111] on select "Yes No" at bounding box center [265, 111] width 125 height 10
select select "false"
click at [203, 106] on select "Yes No" at bounding box center [265, 111] width 125 height 10
click at [261, 186] on button "Apply" at bounding box center [270, 188] width 28 height 9
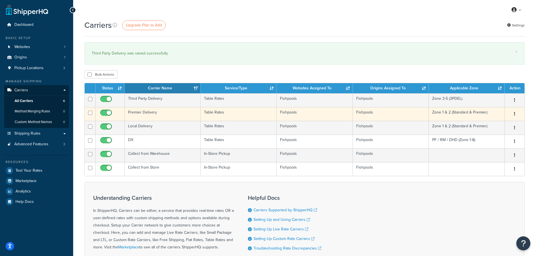
click at [412, 113] on td "Fishpools" at bounding box center [391, 114] width 76 height 14
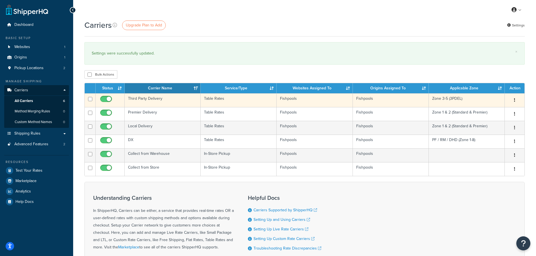
click at [163, 102] on td "Third Party Delivery" at bounding box center [163, 100] width 76 height 14
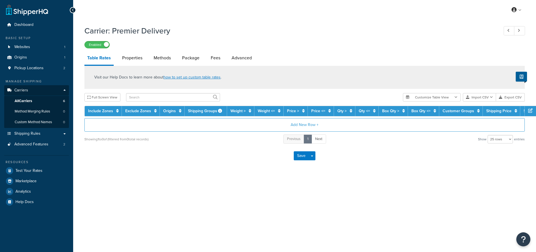
select select "25"
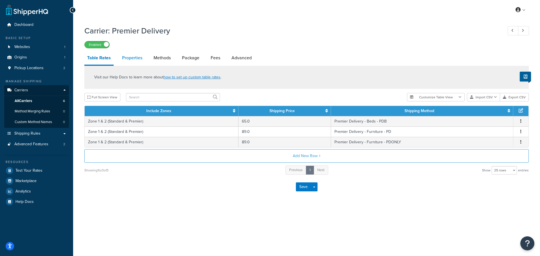
click at [133, 61] on link "Properties" at bounding box center [132, 57] width 26 height 13
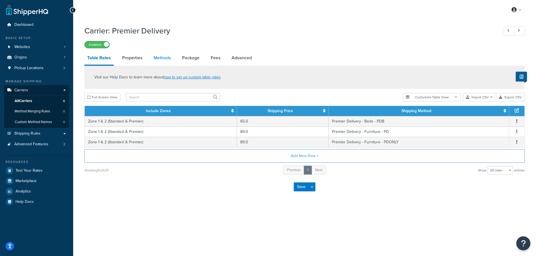
select select "HIGHEST"
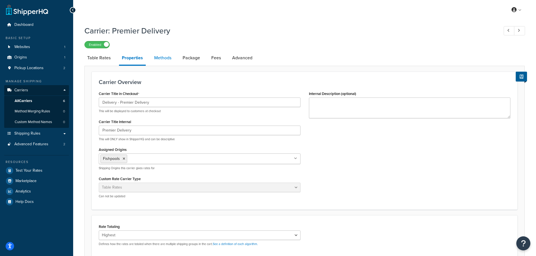
click at [162, 59] on link "Methods" at bounding box center [162, 57] width 23 height 13
select select "25"
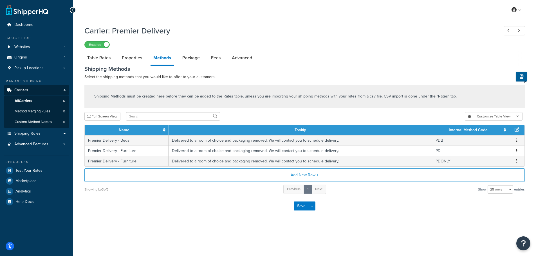
select select "HIGHEST"
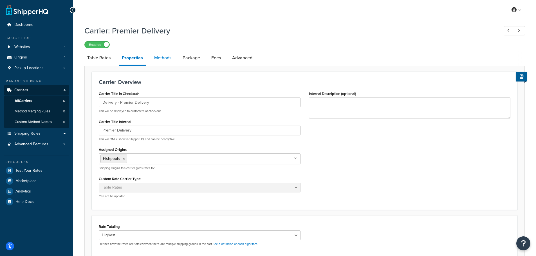
click at [158, 64] on link "Methods" at bounding box center [162, 57] width 23 height 13
select select "25"
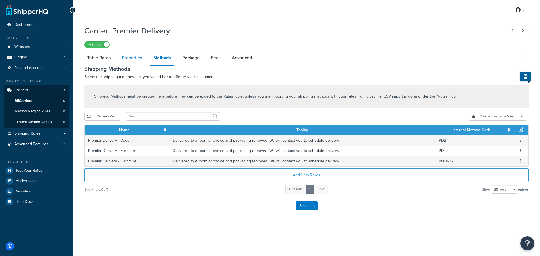
click at [138, 59] on link "Properties" at bounding box center [132, 57] width 26 height 13
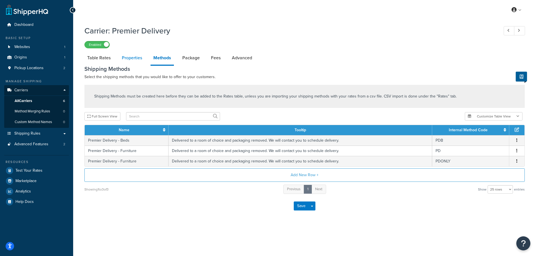
select select "HIGHEST"
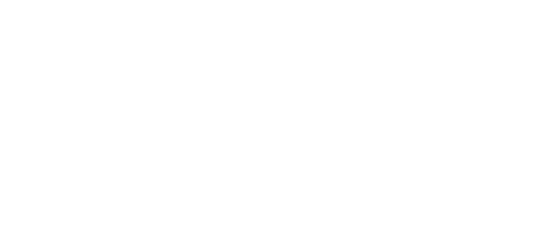
select select "25"
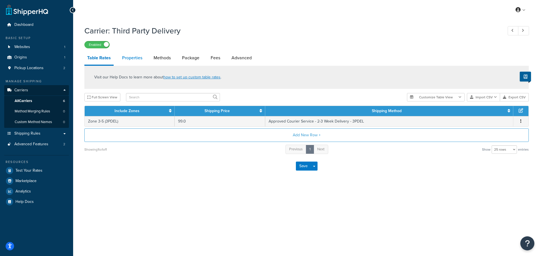
click at [144, 57] on link "Properties" at bounding box center [132, 57] width 26 height 13
select select "HIGHEST"
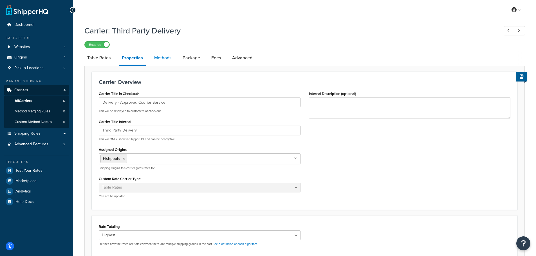
click at [163, 60] on link "Methods" at bounding box center [162, 57] width 23 height 13
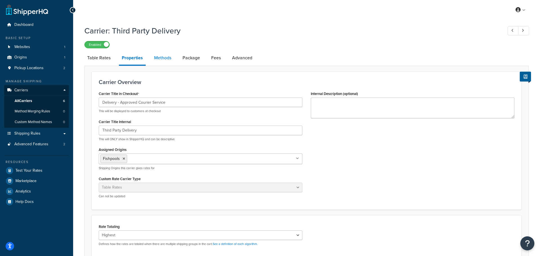
select select "25"
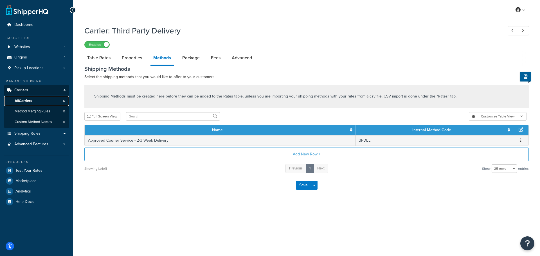
click at [42, 103] on link "All Carriers 6" at bounding box center [36, 101] width 65 height 10
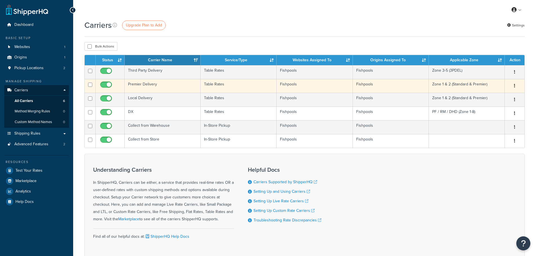
click at [159, 83] on td "Premier Delivery" at bounding box center [163, 86] width 76 height 14
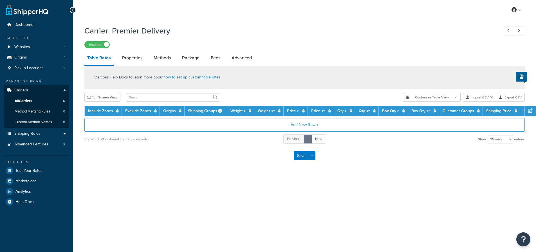
select select "25"
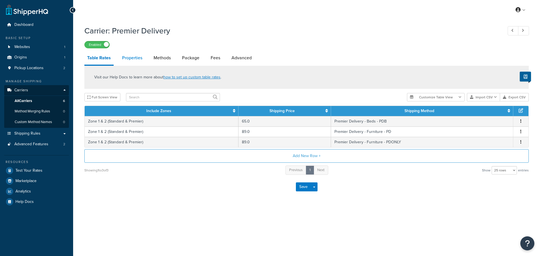
click at [128, 57] on link "Properties" at bounding box center [132, 57] width 26 height 13
select select "HIGHEST"
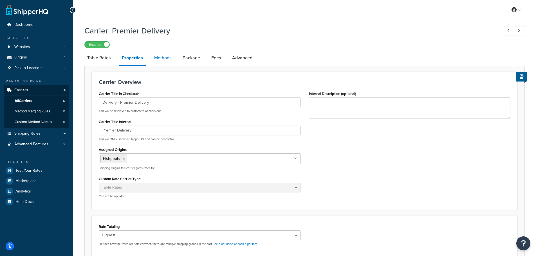
click at [155, 59] on link "Methods" at bounding box center [162, 57] width 23 height 13
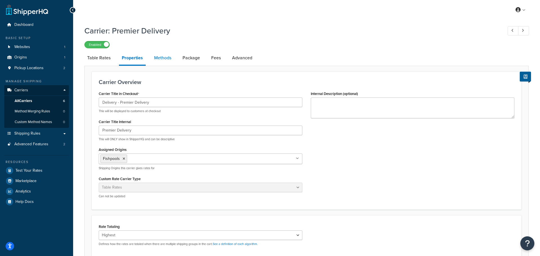
select select "25"
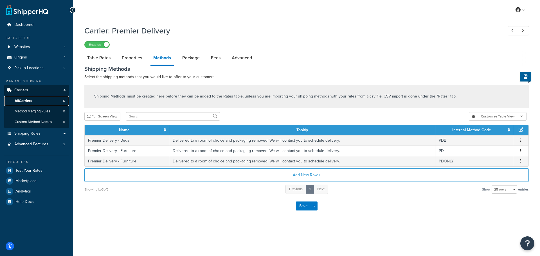
click at [31, 100] on span "All Carriers" at bounding box center [23, 101] width 17 height 5
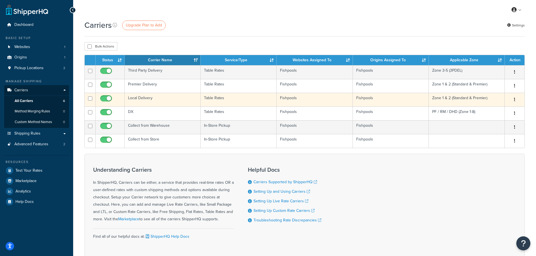
click at [154, 95] on td "Local Delivery" at bounding box center [163, 100] width 76 height 14
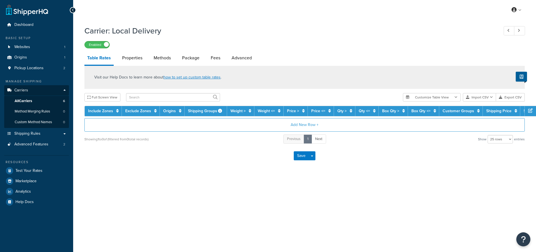
select select "25"
click at [163, 57] on link "Methods" at bounding box center [162, 57] width 23 height 13
select select "25"
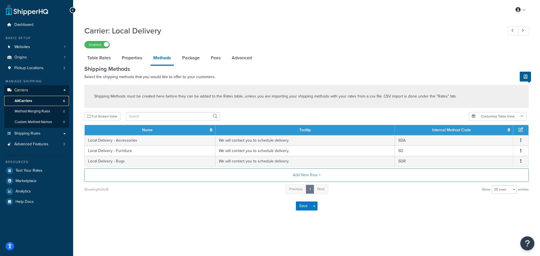
click at [34, 102] on link "All Carriers 6" at bounding box center [36, 101] width 65 height 10
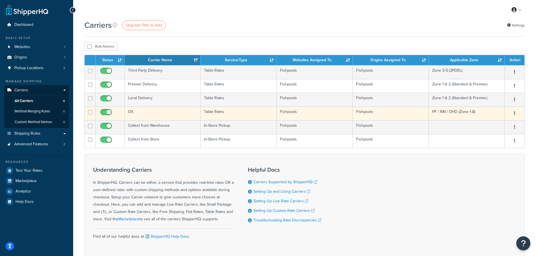
click at [176, 114] on td "DX" at bounding box center [163, 114] width 76 height 14
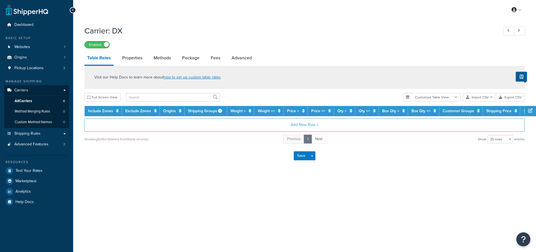
select select "25"
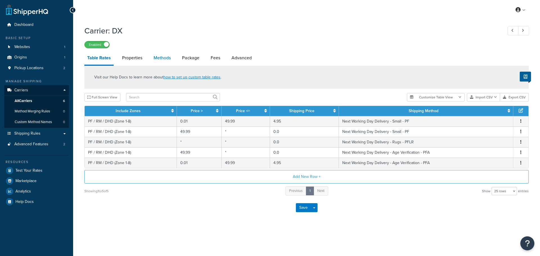
click at [162, 59] on link "Methods" at bounding box center [162, 57] width 23 height 13
select select "25"
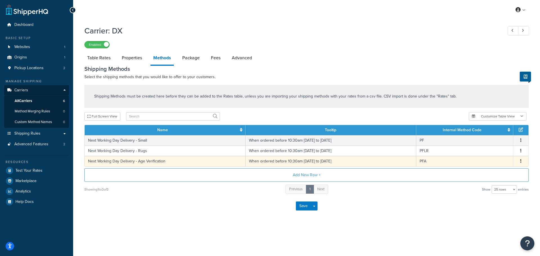
click at [519, 163] on button "button" at bounding box center [521, 161] width 4 height 6
click at [438, 231] on div "Carrier: DX Enabled Table Rates Properties Methods Package Fees Advanced Shippi…" at bounding box center [306, 126] width 467 height 209
click at [520, 160] on icon "button" at bounding box center [520, 161] width 1 height 4
click at [505, 159] on div "Edit" at bounding box center [492, 156] width 40 height 12
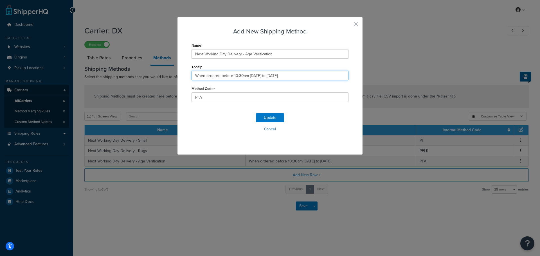
click at [289, 78] on input "When ordered before 10:30am [DATE] to [DATE]" at bounding box center [269, 76] width 157 height 10
drag, startPoint x: 317, startPoint y: 74, endPoint x: 292, endPoint y: 76, distance: 24.8
click at [292, 76] on input "When ordered before 10:30am Monday to Thursday. We will require age verificatio…" at bounding box center [269, 76] width 157 height 10
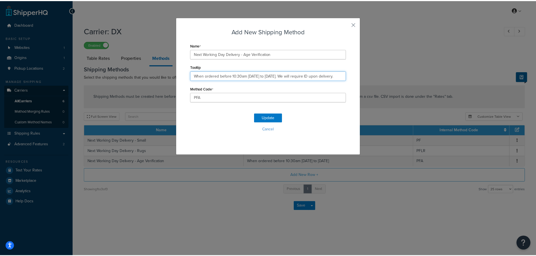
scroll to position [0, 0]
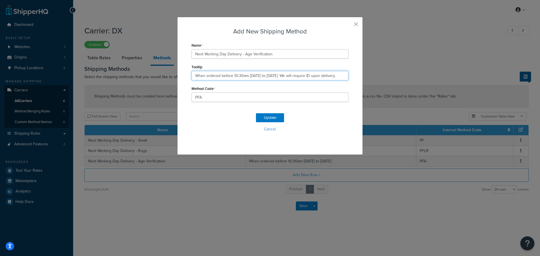
drag, startPoint x: 323, startPoint y: 76, endPoint x: 315, endPoint y: 77, distance: 8.0
click at [315, 77] on input "When ordered before 10:30am [DATE] to [DATE]. We will require ID upon delivery." at bounding box center [269, 76] width 157 height 10
click at [330, 77] on input "When ordered before 10:30am [DATE] to [DATE]. We will require ID upon delivery." at bounding box center [269, 76] width 157 height 10
click at [341, 76] on input "When ordered before 10:30am [DATE] to [DATE]. We will require ID upon delivery." at bounding box center [269, 76] width 157 height 10
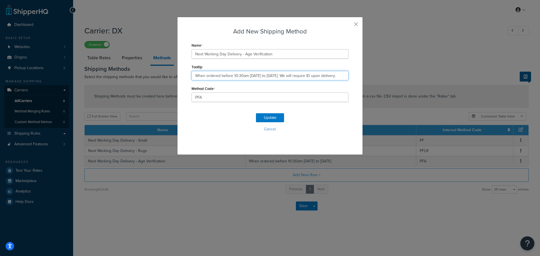
click at [342, 76] on input "When ordered before 10:30am [DATE] to [DATE]. We will require ID upon delivery." at bounding box center [269, 76] width 157 height 10
click at [314, 75] on input "When ordered before 10:30am [DATE] to [DATE]. We will require ID upon delivery." at bounding box center [269, 76] width 157 height 10
type input "When ordered before 10:30am [DATE] to [DATE]. We will require ID upon delivery."
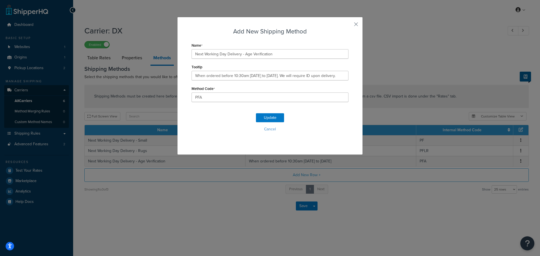
click at [272, 112] on div "Update Cancel" at bounding box center [269, 124] width 157 height 37
click at [271, 116] on button "Update" at bounding box center [270, 117] width 28 height 9
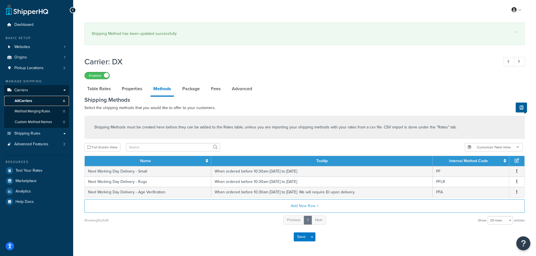
click at [37, 99] on link "All Carriers 6" at bounding box center [36, 101] width 65 height 10
click at [303, 237] on button "Save" at bounding box center [301, 237] width 15 height 9
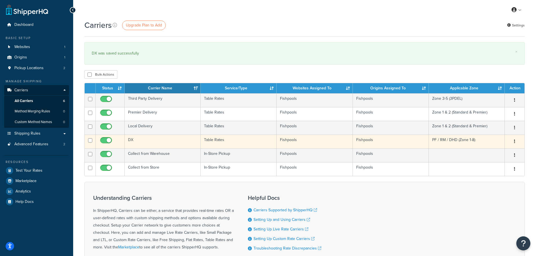
click at [241, 142] on td "Table Rates" at bounding box center [238, 142] width 76 height 14
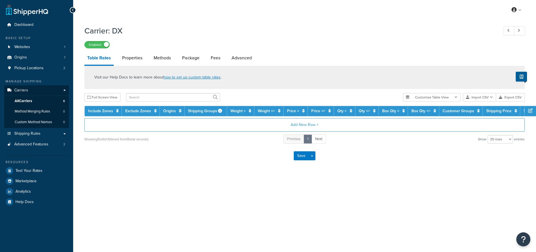
select select "25"
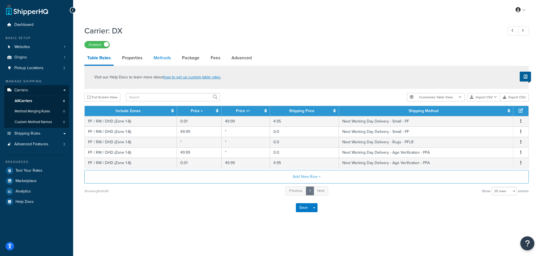
click at [163, 60] on link "Methods" at bounding box center [162, 57] width 23 height 13
select select "25"
